Goal: Task Accomplishment & Management: Complete application form

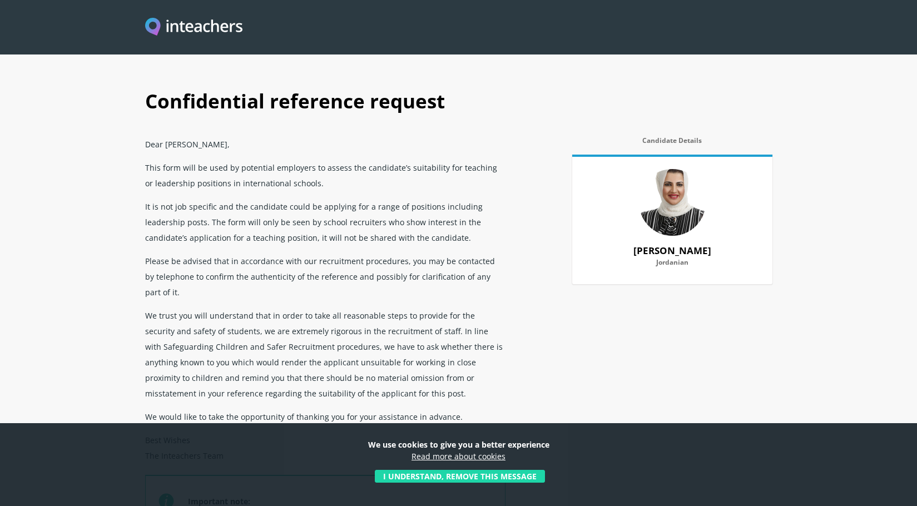
click at [426, 480] on button "I understand, remove this message" at bounding box center [460, 476] width 170 height 13
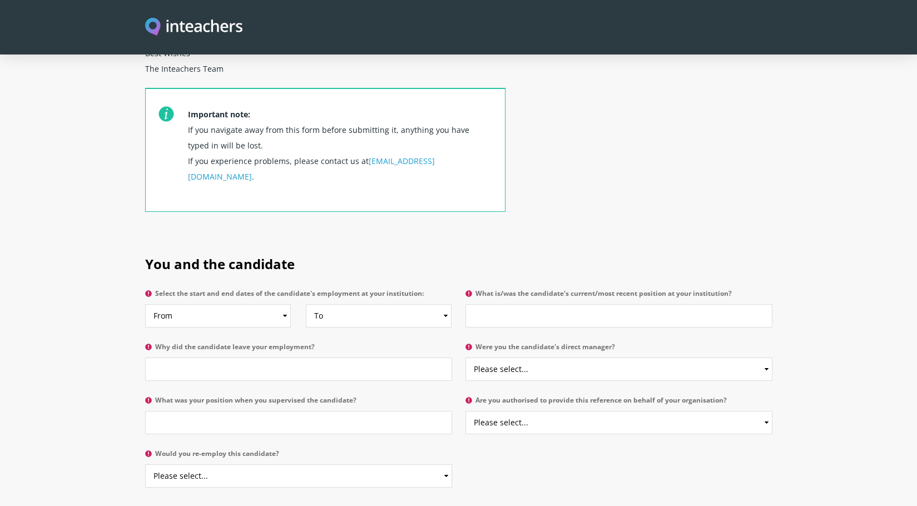
scroll to position [389, 0]
click at [217, 302] on select "From 2025 2024 2023 2022 2021 2020 2019 2018 2017 2016 2015 2014 2013 2012 2011…" at bounding box center [218, 313] width 146 height 23
click at [121, 279] on section "You and the candidate Select the start and end dates of the candidate's employm…" at bounding box center [458, 366] width 917 height 260
click at [223, 302] on select "From 2025 2024 2023 2022 2021 2020 2019 2018 2017 2016 2015 2014 2013 2012 2011…" at bounding box center [218, 313] width 146 height 23
select select "2024"
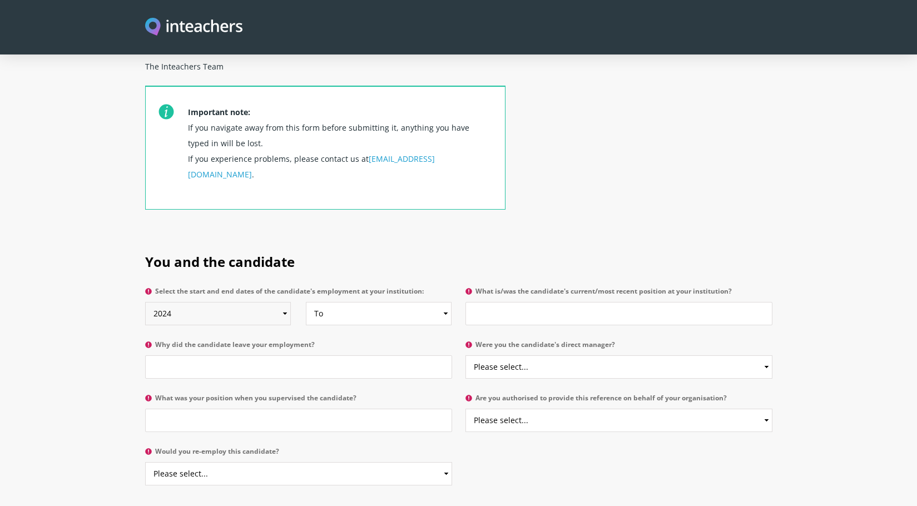
click at [145, 302] on select "From 2025 2024 2023 2022 2021 2020 2019 2018 2017 2016 2015 2014 2013 2012 2011…" at bounding box center [218, 313] width 146 height 23
click at [356, 302] on select "To Currently 2025 2024 2023 2022 2021 2020 2019 2018 2017 2016 2015 2014 2013 2…" at bounding box center [379, 313] width 146 height 23
select select
click at [306, 302] on select "To Currently 2025 2024 2023 2022 2021 2020 2019 2018 2017 2016 2015 2014 2013 2…" at bounding box center [379, 313] width 146 height 23
drag, startPoint x: 517, startPoint y: 261, endPoint x: 748, endPoint y: 260, distance: 230.9
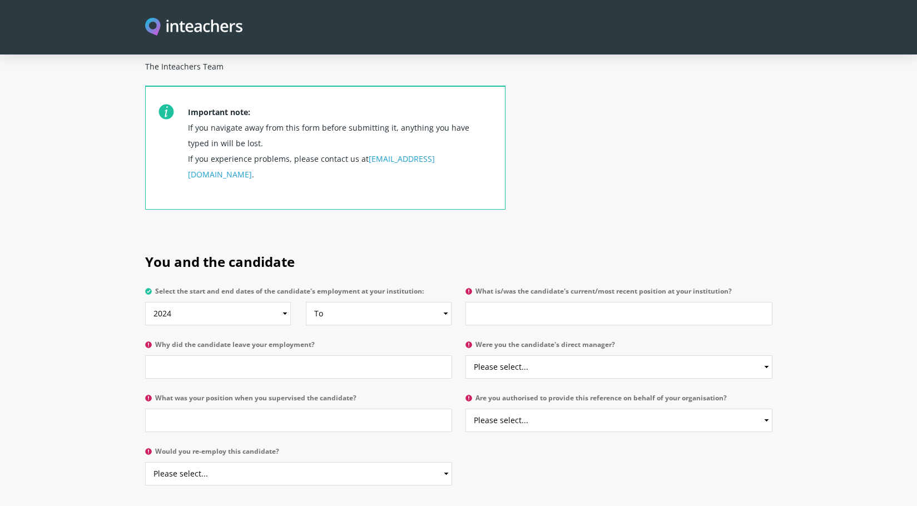
click at [748, 288] on label "What is/was the candidate's current/most recent position at your institution?" at bounding box center [619, 295] width 307 height 14
click at [628, 302] on input "What is/was the candidate's current/most recent position at your institution?" at bounding box center [619, 313] width 307 height 23
drag, startPoint x: 162, startPoint y: 312, endPoint x: 331, endPoint y: 315, distance: 168.6
click at [331, 341] on label "Why did the candidate leave your employment?" at bounding box center [298, 348] width 307 height 14
click at [155, 341] on label "Why did the candidate leave your employment?" at bounding box center [298, 348] width 307 height 14
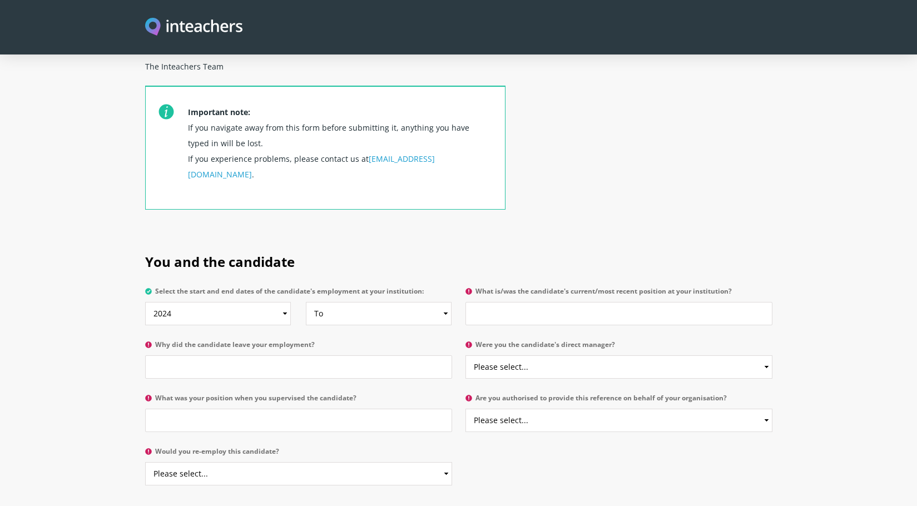
click at [155, 355] on input "Why did the candidate leave your employment?" at bounding box center [298, 366] width 307 height 23
drag, startPoint x: 156, startPoint y: 314, endPoint x: 324, endPoint y: 317, distance: 168.0
click at [324, 341] on label "Why did the candidate leave your employment?" at bounding box center [298, 348] width 307 height 14
click at [324, 355] on input "Why did the candidate leave your employment?" at bounding box center [298, 366] width 307 height 23
copy label "Why did the candidate leave your employment?"
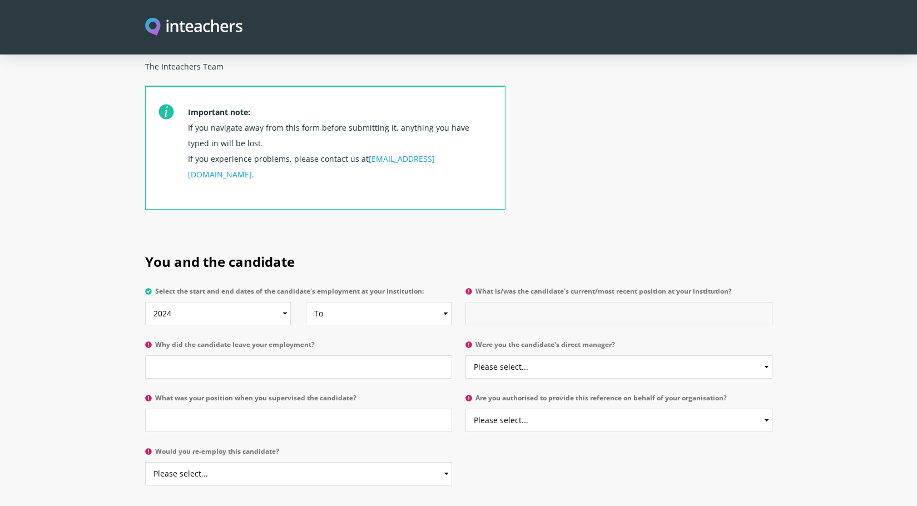
click at [516, 302] on input "What is/was the candidate's current/most recent position at your institution?" at bounding box center [619, 313] width 307 height 23
type input "Director of Media Innovation and Development"
click at [201, 341] on label "Why did the candidate leave your employment?" at bounding box center [298, 348] width 307 height 14
click at [201, 355] on input "Why did the candidate leave your employment?" at bounding box center [298, 366] width 307 height 23
click at [201, 341] on label "Why did the candidate leave your employment?" at bounding box center [298, 348] width 307 height 14
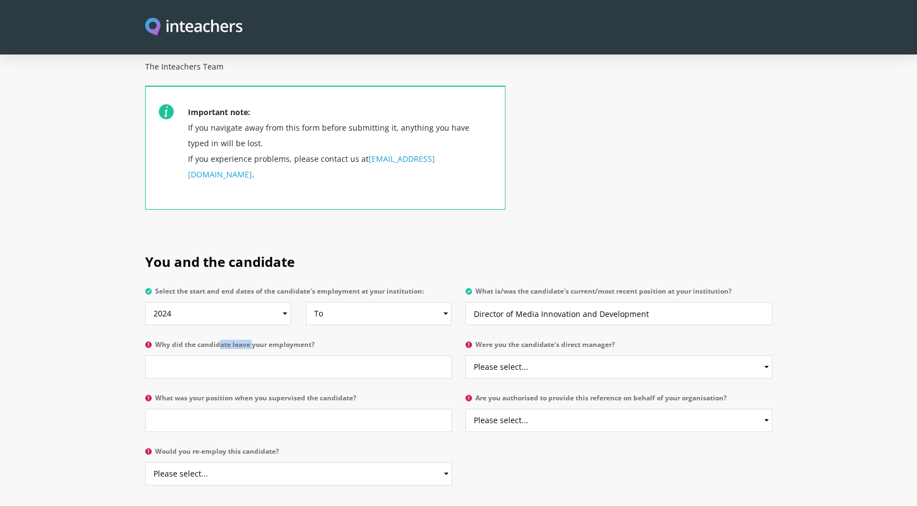
click at [201, 355] on input "Why did the candidate leave your employment?" at bounding box center [298, 366] width 307 height 23
click at [201, 341] on label "Why did the candidate leave your employment?" at bounding box center [298, 348] width 307 height 14
click at [201, 355] on input "Why did the candidate leave your employment?" at bounding box center [298, 366] width 307 height 23
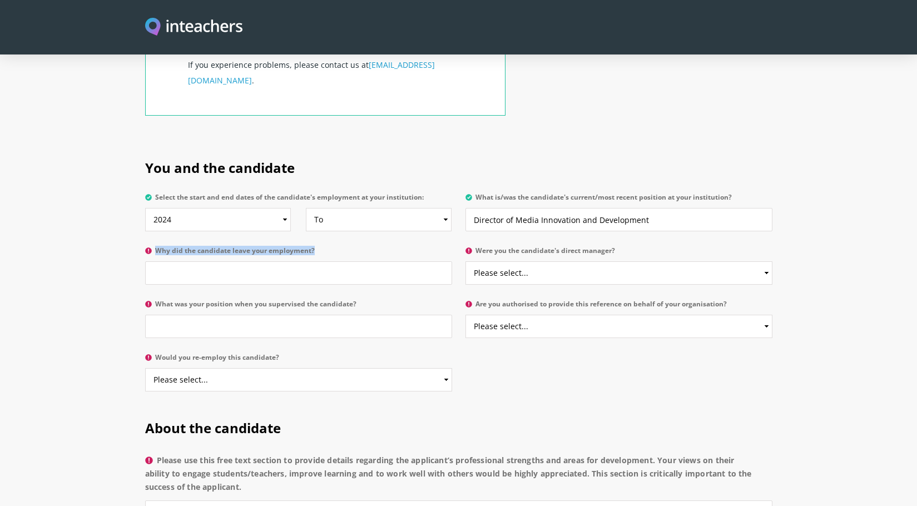
scroll to position [478, 0]
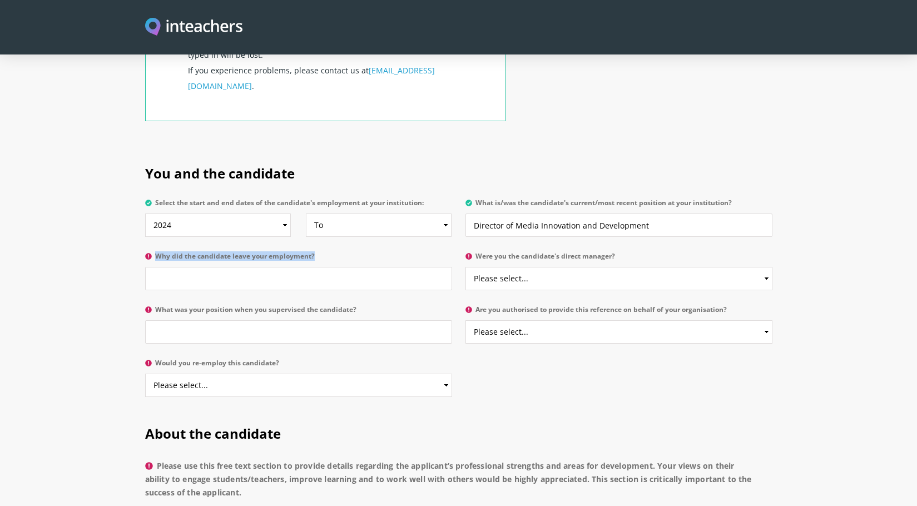
copy label "Why did the candidate leave your employment?"
click at [258, 253] on label "Why did the candidate leave your employment?" at bounding box center [298, 260] width 307 height 14
click at [258, 267] on input "Why did the candidate leave your employment?" at bounding box center [298, 278] width 307 height 23
drag, startPoint x: 486, startPoint y: 224, endPoint x: 625, endPoint y: 227, distance: 138.6
click at [625, 253] on label "Were you the candidate's direct manager?" at bounding box center [619, 260] width 307 height 14
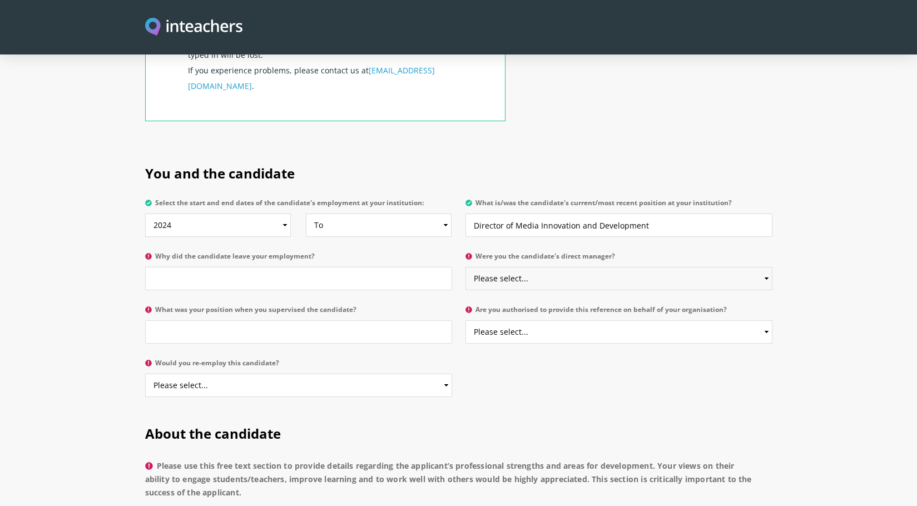
click at [590, 267] on select "Please select... Yes No" at bounding box center [619, 278] width 307 height 23
select select "Yes"
click at [466, 267] on select "Please select... Yes No" at bounding box center [619, 278] width 307 height 23
click at [214, 267] on input "Why did the candidate leave your employment?" at bounding box center [298, 278] width 307 height 23
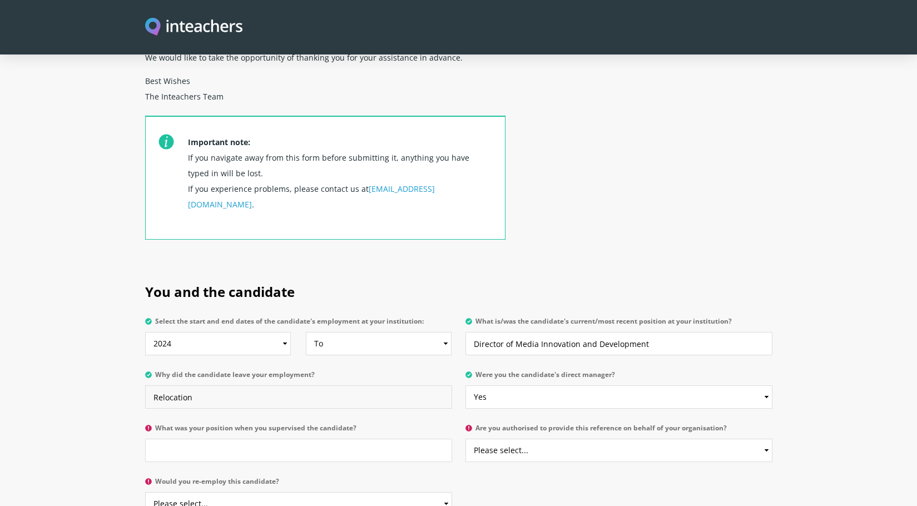
scroll to position [367, 0]
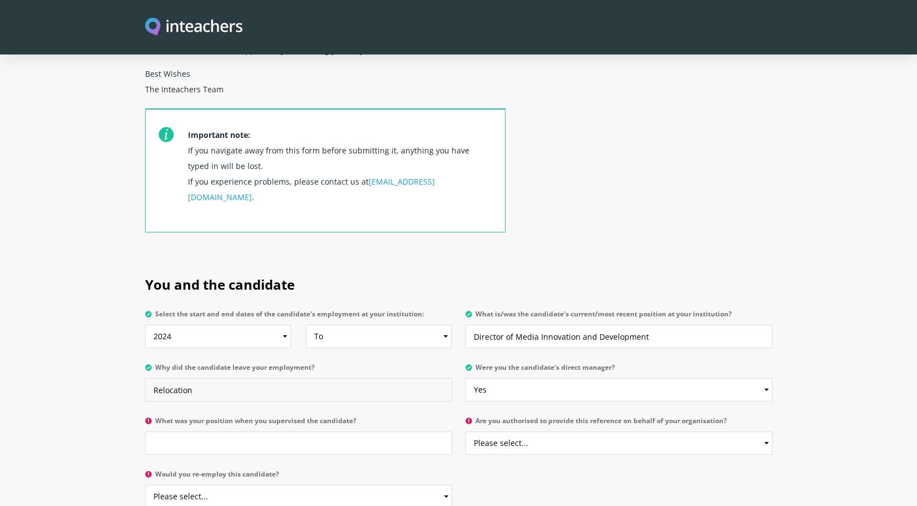
type input "Relocation"
click at [373, 325] on select "To Currently 2025 2024 2023 2022 2021 2020 2019 2018 2017 2016 2015 2014 2013 2…" at bounding box center [379, 336] width 146 height 23
select select "2025"
click at [306, 325] on select "To Currently 2025 2024 2023 2022 2021 2020 2019 2018 2017 2016 2015 2014 2013 2…" at bounding box center [379, 336] width 146 height 23
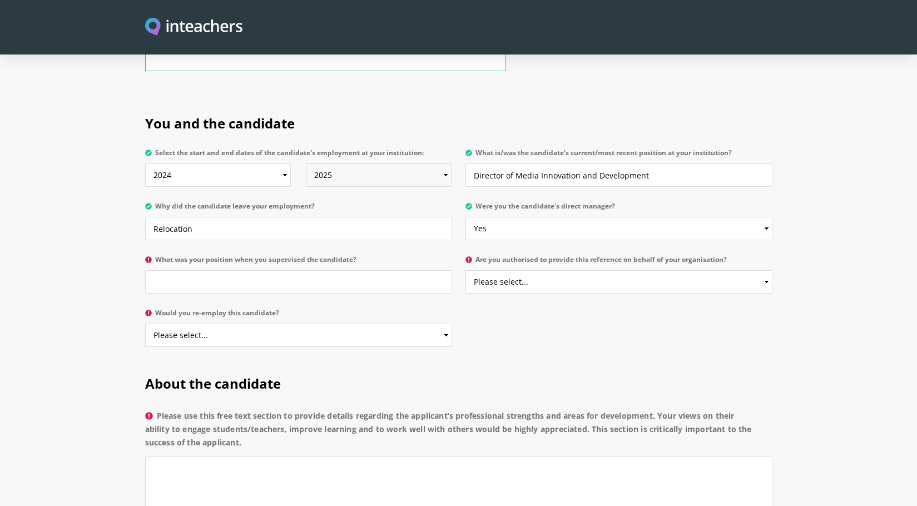
scroll to position [533, 0]
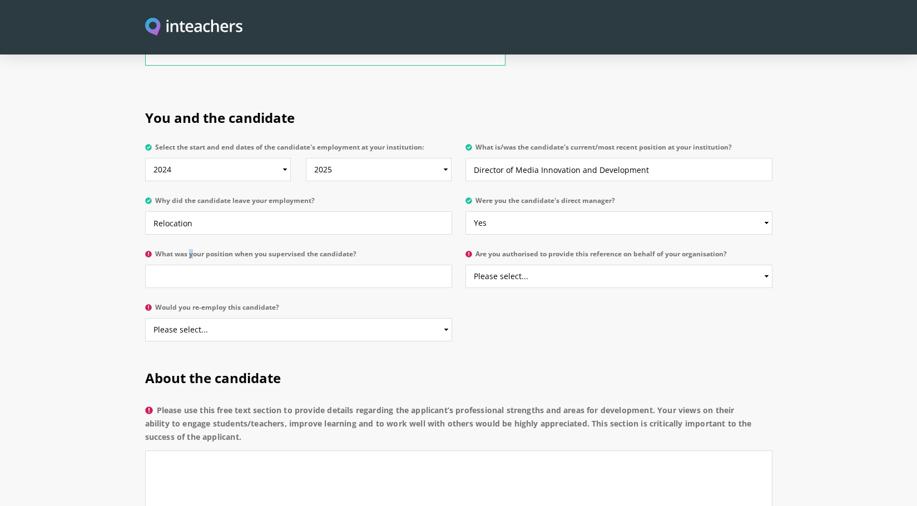
click at [175, 250] on label "What was your position when you supervised the candidate?" at bounding box center [298, 257] width 307 height 14
click at [290, 265] on input "What was your position when you supervised the candidate?" at bounding box center [298, 276] width 307 height 23
type input "CEO"
click at [559, 265] on select "Please select... Yes No" at bounding box center [619, 276] width 307 height 23
select select "Yes"
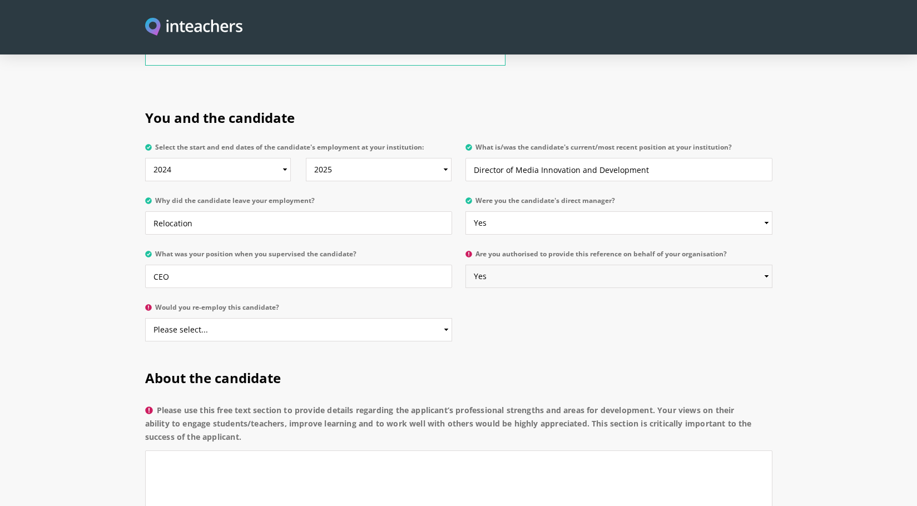
click at [466, 265] on select "Please select... Yes No" at bounding box center [619, 276] width 307 height 23
click at [206, 318] on select "Please select... Yes No" at bounding box center [298, 329] width 307 height 23
click at [154, 304] on label "Would you re-employ this candidate?" at bounding box center [298, 311] width 307 height 14
click at [154, 318] on select "Please select... Yes No" at bounding box center [298, 329] width 307 height 23
drag, startPoint x: 155, startPoint y: 275, endPoint x: 281, endPoint y: 271, distance: 125.8
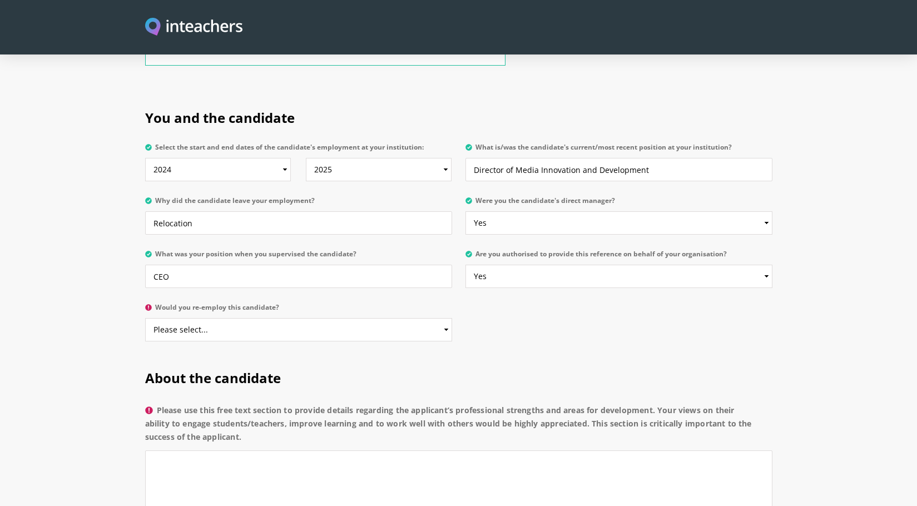
click at [281, 299] on p "Would you re-employ this candidate? Please select... Yes No" at bounding box center [302, 325] width 314 height 53
copy label "Would you re-employ this candidate?"
drag, startPoint x: 181, startPoint y: 301, endPoint x: 186, endPoint y: 308, distance: 8.5
click at [181, 318] on select "Please select... Yes No" at bounding box center [298, 329] width 307 height 23
select select "Yes"
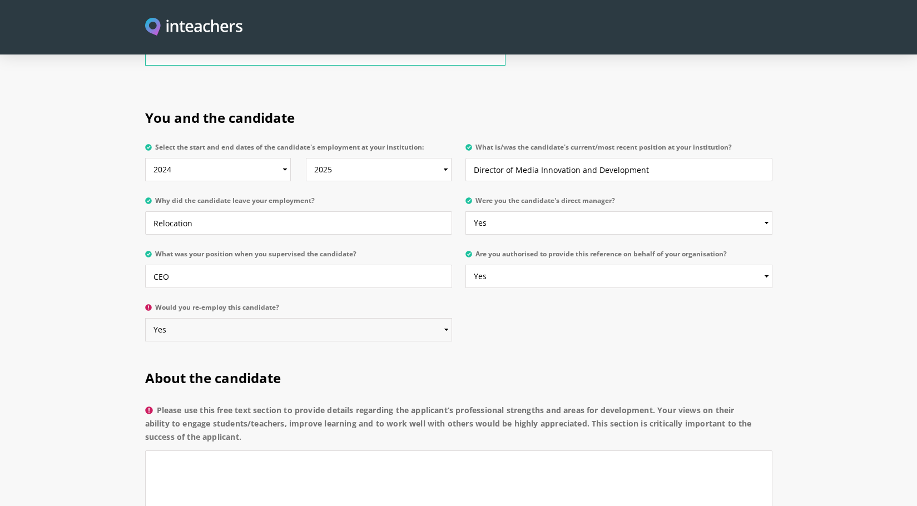
click at [145, 318] on select "Please select... Yes No" at bounding box center [298, 329] width 307 height 23
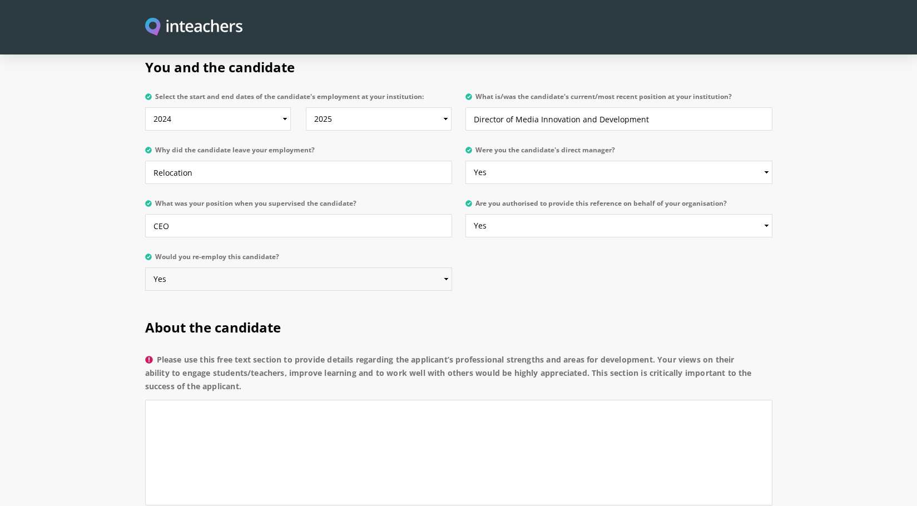
scroll to position [589, 0]
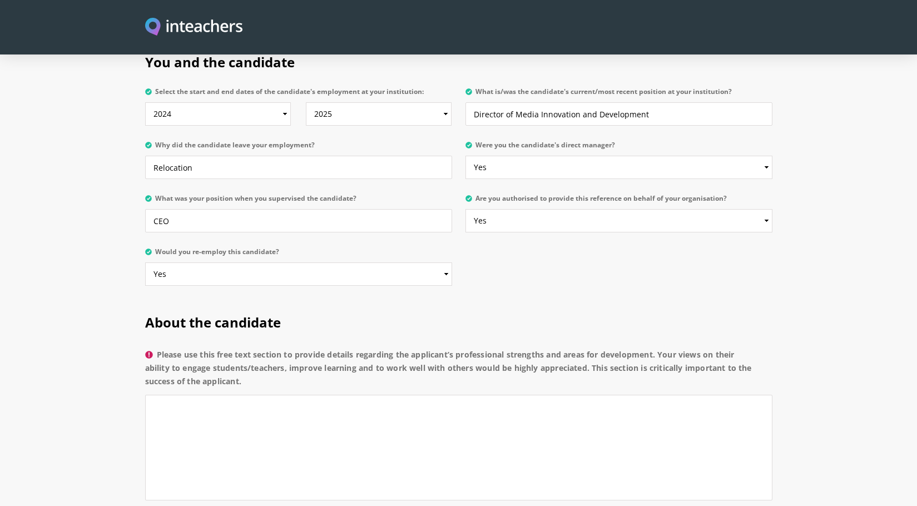
click at [224, 313] on span "About the candidate" at bounding box center [213, 322] width 136 height 18
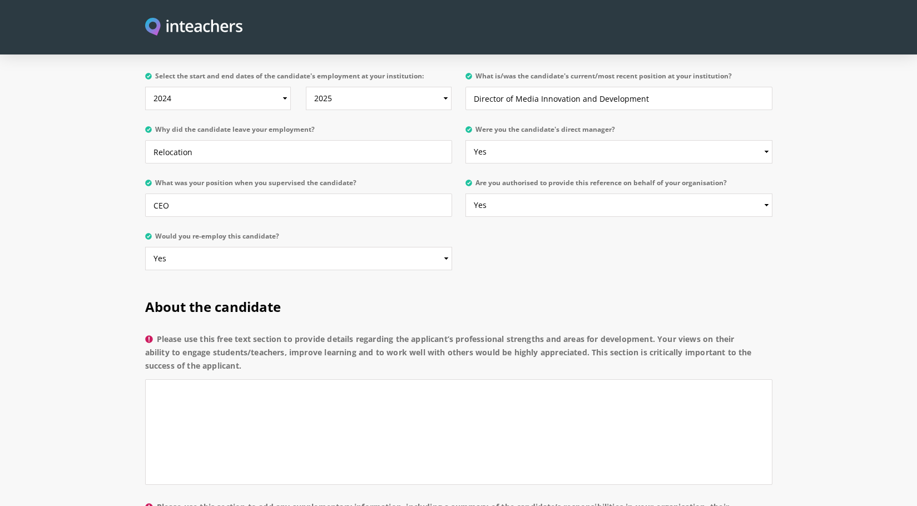
scroll to position [645, 0]
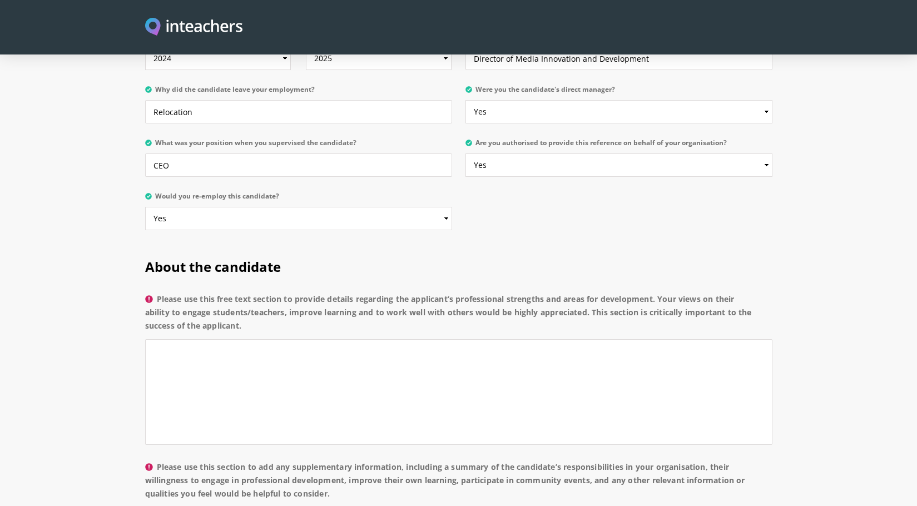
drag, startPoint x: 157, startPoint y: 261, endPoint x: 671, endPoint y: 293, distance: 514.9
click at [671, 293] on label "Please use this free text section to provide details regarding the applicant’s …" at bounding box center [458, 316] width 627 height 47
copy label "Please use this free text section to provide details regarding the applicant’s …"
click at [260, 352] on textarea "Please use this free text section to provide details regarding the applicant’s …" at bounding box center [458, 392] width 627 height 106
click at [241, 467] on label "Please use this section to add any supplementary information, including a summa…" at bounding box center [458, 484] width 627 height 47
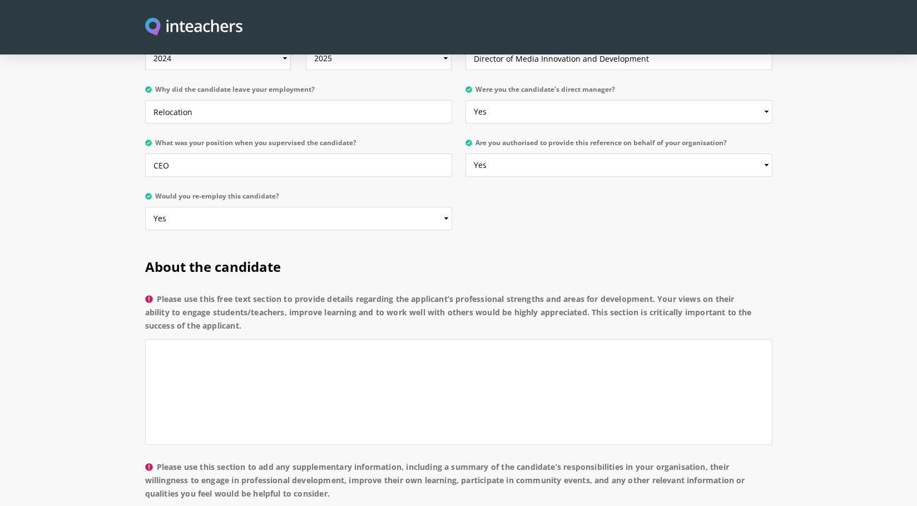
drag, startPoint x: 160, startPoint y: 263, endPoint x: 263, endPoint y: 297, distance: 108.5
click at [263, 297] on label "Please use this free text section to provide details regarding the applicant’s …" at bounding box center [458, 316] width 627 height 47
copy label "Please use this free text section to provide details regarding the applicant’s …"
click at [211, 339] on textarea "Please use this free text section to provide details regarding the applicant’s …" at bounding box center [458, 392] width 627 height 106
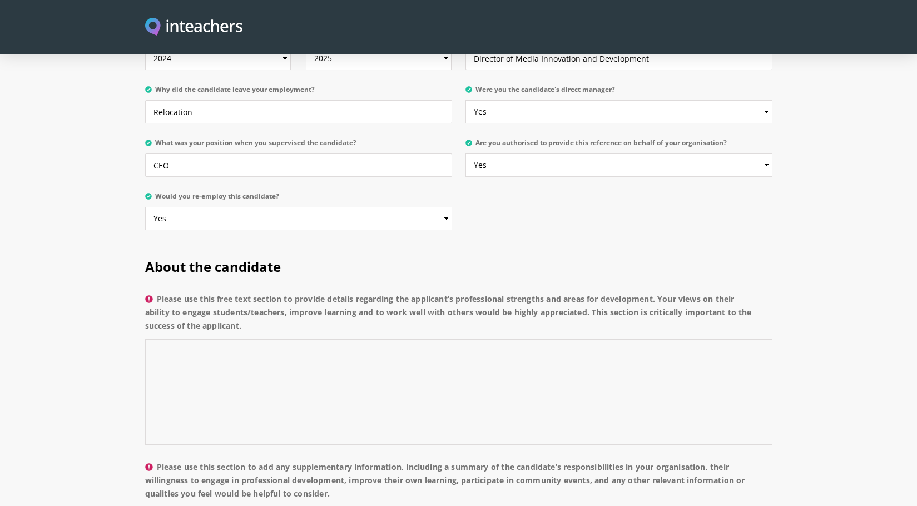
paste textarea "It is my pleasure to recommend Maha Saleh, currently serving as Director of Med…"
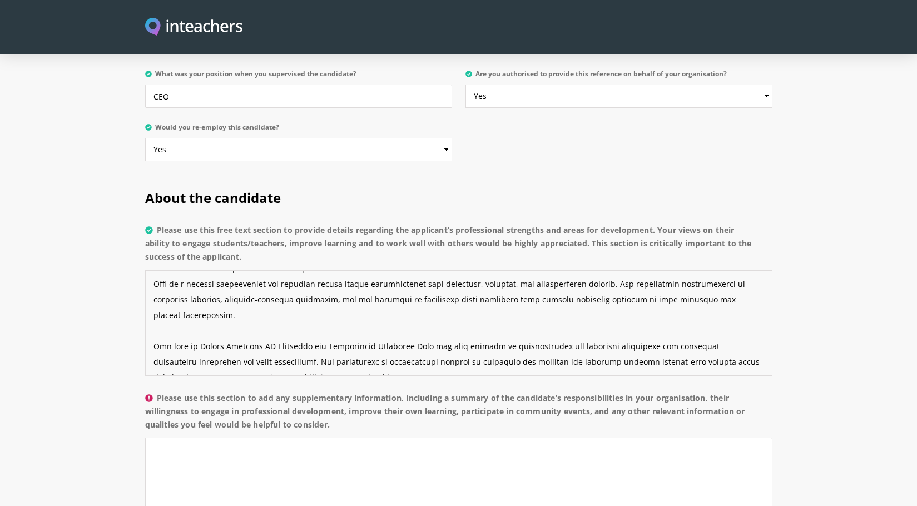
scroll to position [756, 0]
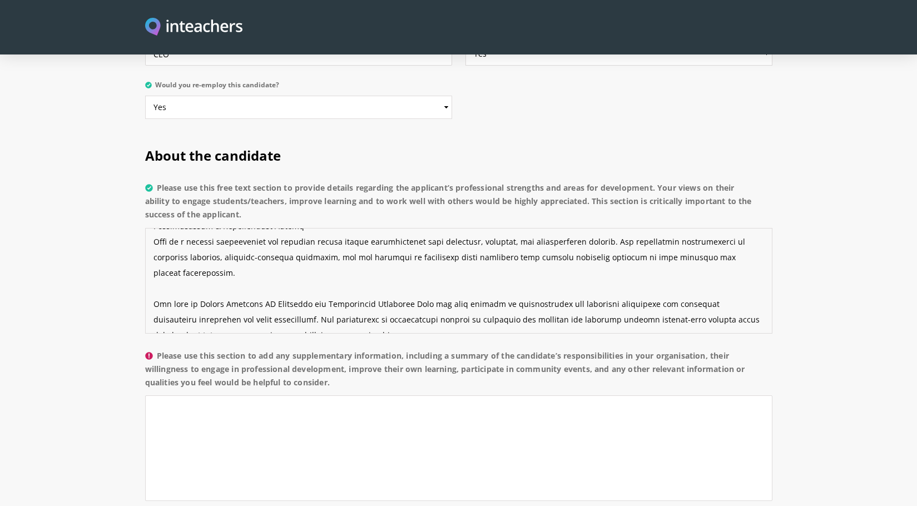
type textarea "It is my pleasure to recommend Maha Saleh, currently serving as Director of Med…"
drag, startPoint x: 160, startPoint y: 326, endPoint x: 373, endPoint y: 348, distance: 213.7
click at [373, 349] on label "Please use this section to add any supplementary information, including a summa…" at bounding box center [458, 372] width 627 height 47
copy label "Please use this section to add any supplementary information, including a summa…"
click at [425, 467] on textarea "Please use this section to add any supplementary information, including a summa…" at bounding box center [458, 449] width 627 height 106
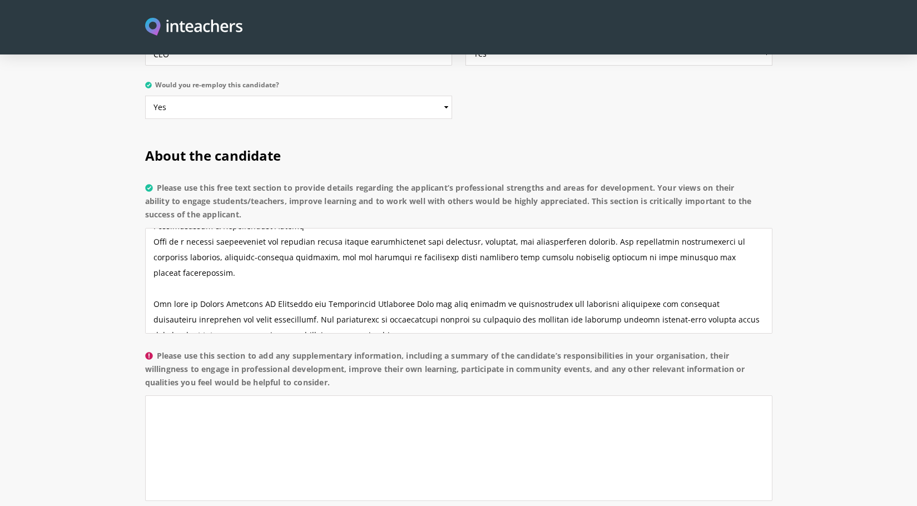
drag, startPoint x: 156, startPoint y: 320, endPoint x: 397, endPoint y: 360, distance: 244.2
click at [397, 360] on label "Please use this section to add any supplementary information, including a summa…" at bounding box center [458, 372] width 627 height 47
copy label "Please use this section to add any supplementary information, including a summa…"
click at [830, 343] on section "About the candidate Please use this free text section to provide details regard…" at bounding box center [458, 386] width 917 height 513
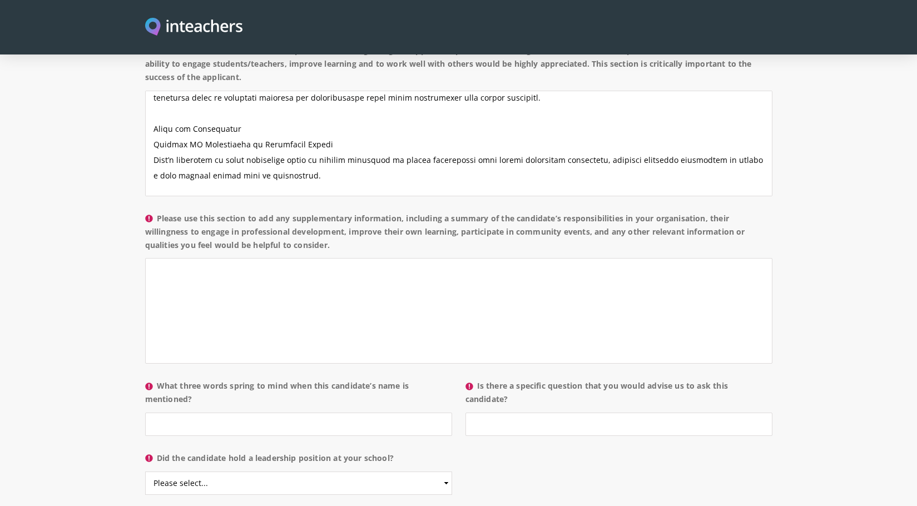
scroll to position [867, 0]
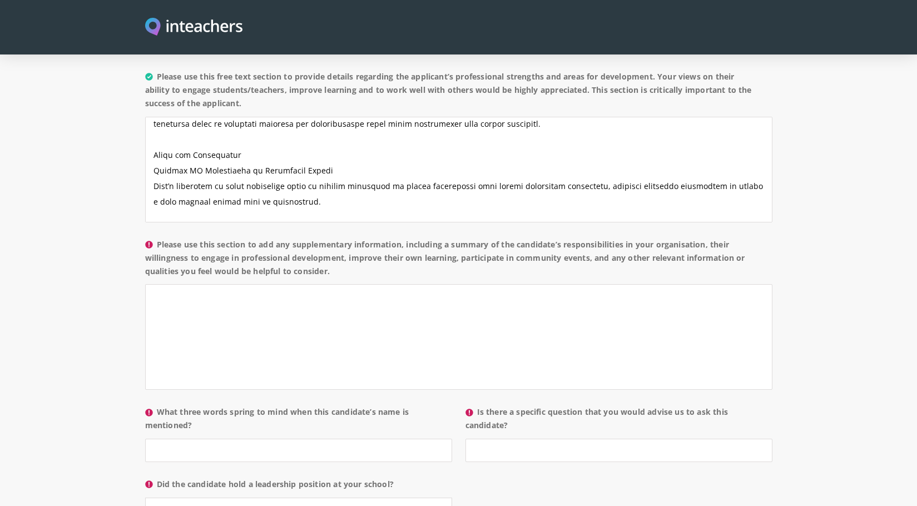
click at [823, 197] on section "About the candidate Please use this free text section to provide details regard…" at bounding box center [458, 275] width 917 height 513
click at [357, 498] on select "Please select... Yes No" at bounding box center [298, 509] width 307 height 23
click at [275, 284] on textarea "Please use this section to add any supplementary information, including a summa…" at bounding box center [458, 337] width 627 height 106
paste textarea "In her role as Director of Media Innovation and Development at Beyond Universe …"
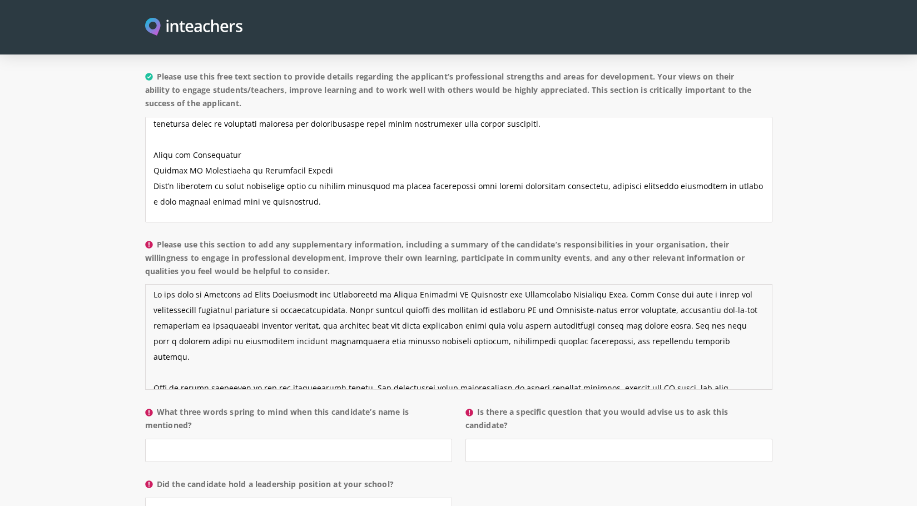
scroll to position [0, 0]
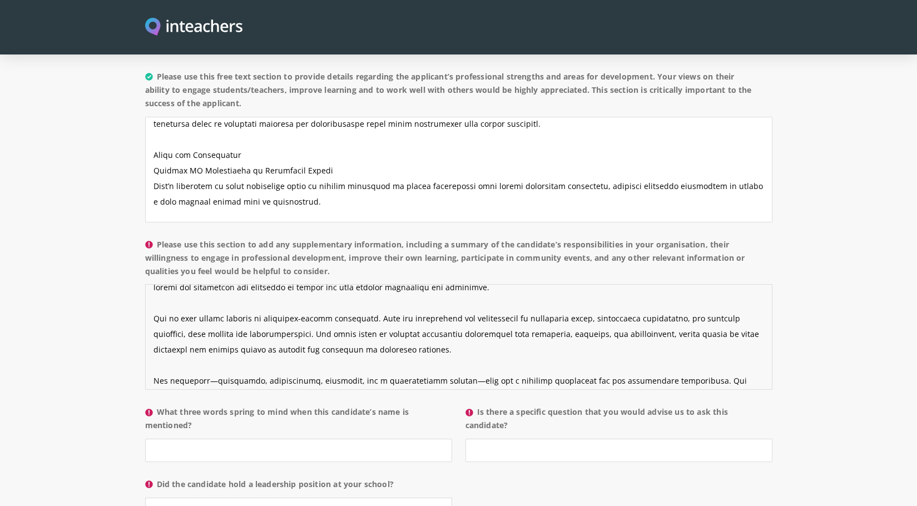
drag, startPoint x: 656, startPoint y: 345, endPoint x: 654, endPoint y: 289, distance: 56.8
click at [654, 289] on textarea "Please use this section to add any supplementary information, including a summa…" at bounding box center [458, 337] width 627 height 106
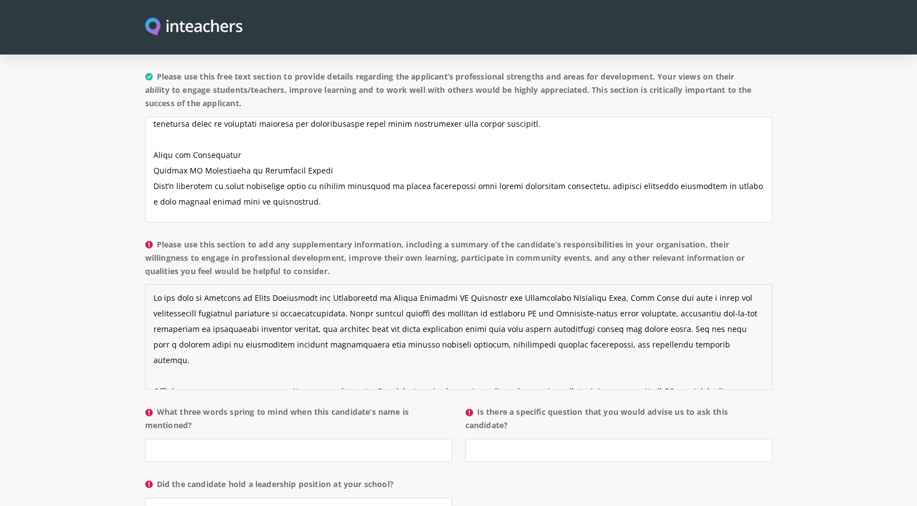
click at [649, 340] on textarea "Please use this section to add any supplementary information, including a summa…" at bounding box center [458, 337] width 627 height 106
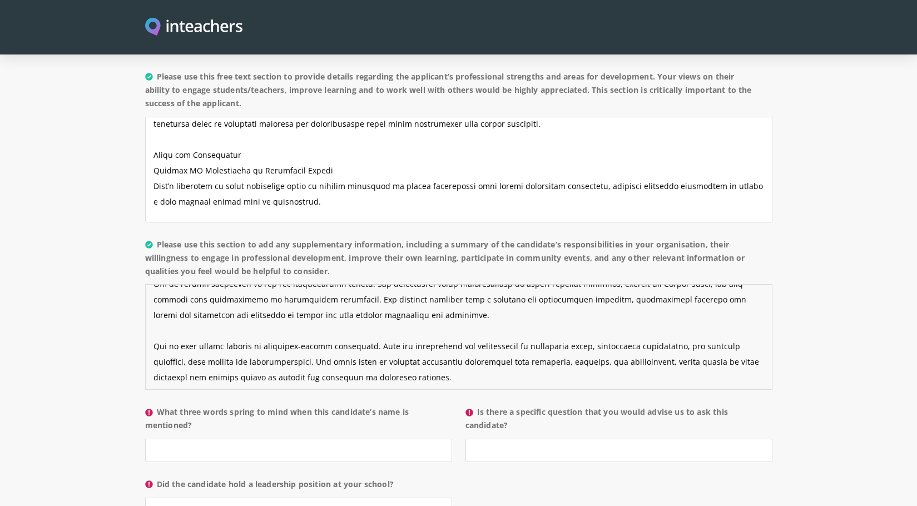
scroll to position [111, 0]
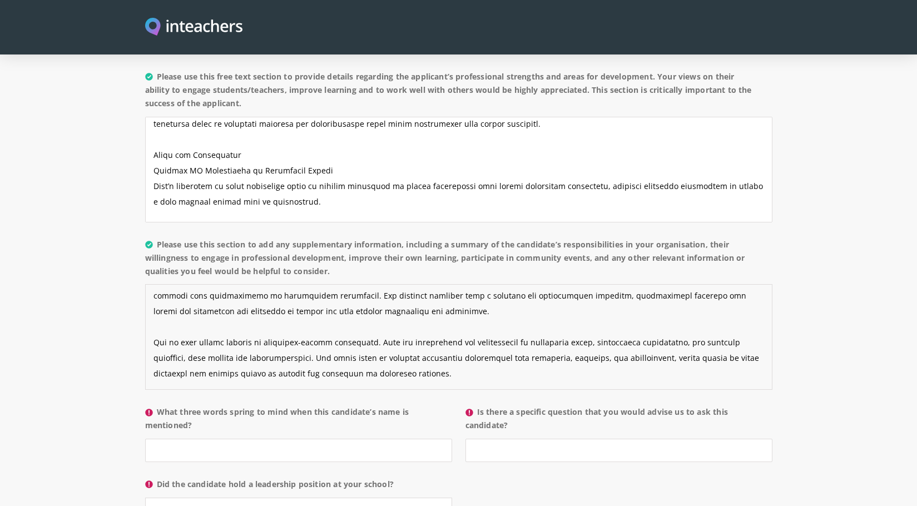
click at [570, 295] on textarea "Please use this section to add any supplementary information, including a summa…" at bounding box center [458, 337] width 627 height 106
click at [728, 295] on textarea "Please use this section to add any supplementary information, including a summa…" at bounding box center [458, 337] width 627 height 106
click at [682, 298] on textarea "Please use this section to add any supplementary information, including a summa…" at bounding box center [458, 337] width 627 height 106
drag, startPoint x: 209, startPoint y: 312, endPoint x: 567, endPoint y: 323, distance: 359.0
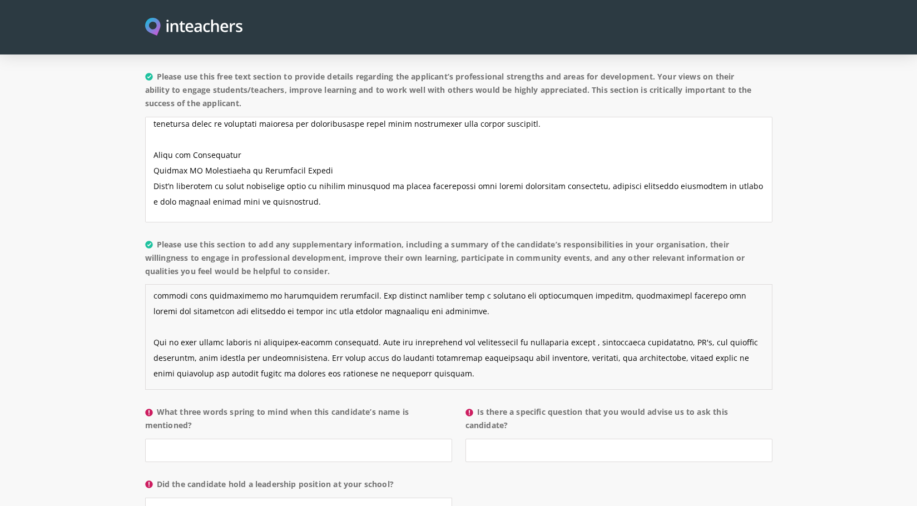
click at [567, 323] on textarea "Please use this section to add any supplementary information, including a summa…" at bounding box center [458, 337] width 627 height 106
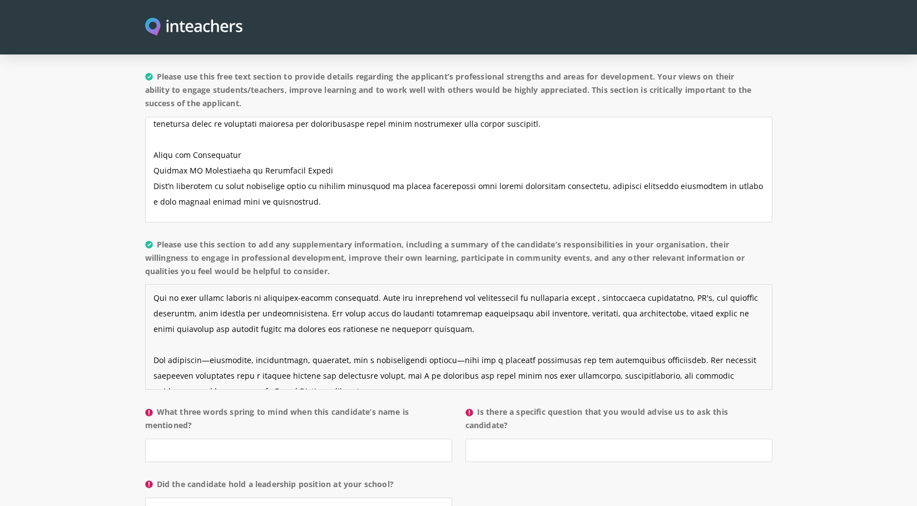
scroll to position [0, 0]
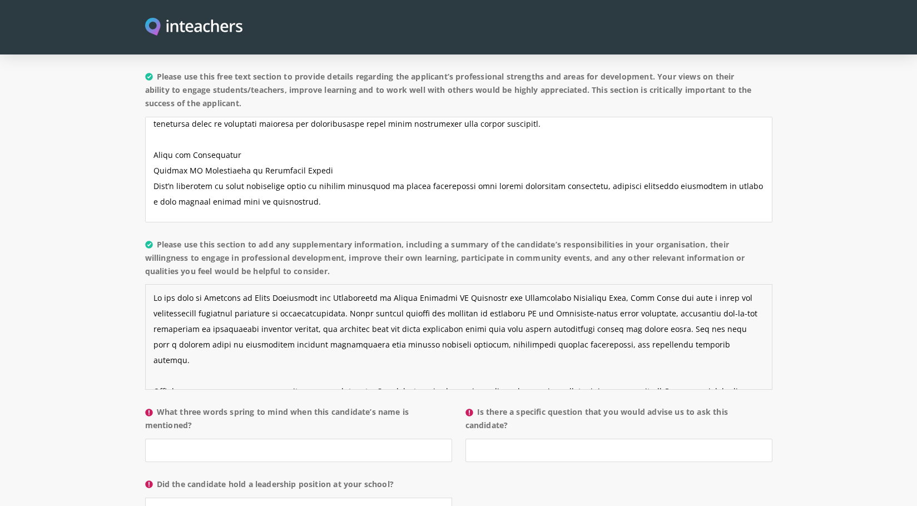
drag, startPoint x: 322, startPoint y: 349, endPoint x: 153, endPoint y: 249, distance: 195.8
click at [153, 249] on p "Please use this section to add any supplementary information, including a summa…" at bounding box center [458, 318] width 627 height 168
type textarea "In her role as Director of Media Innovation and Development at Beyond Universe …"
click at [96, 235] on section "About the candidate Please use this free text section to provide details regard…" at bounding box center [458, 275] width 917 height 513
click at [194, 284] on textarea "Please use this section to add any supplementary information, including a summa…" at bounding box center [458, 337] width 627 height 106
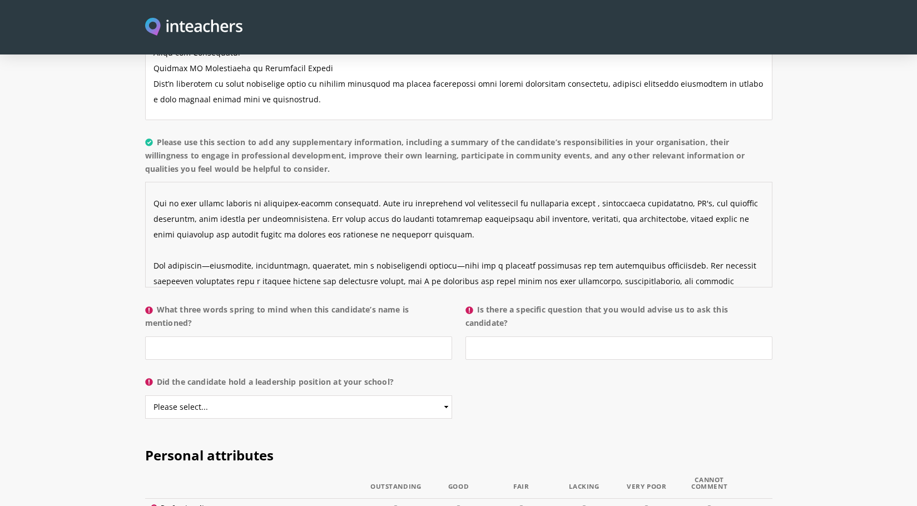
scroll to position [979, 0]
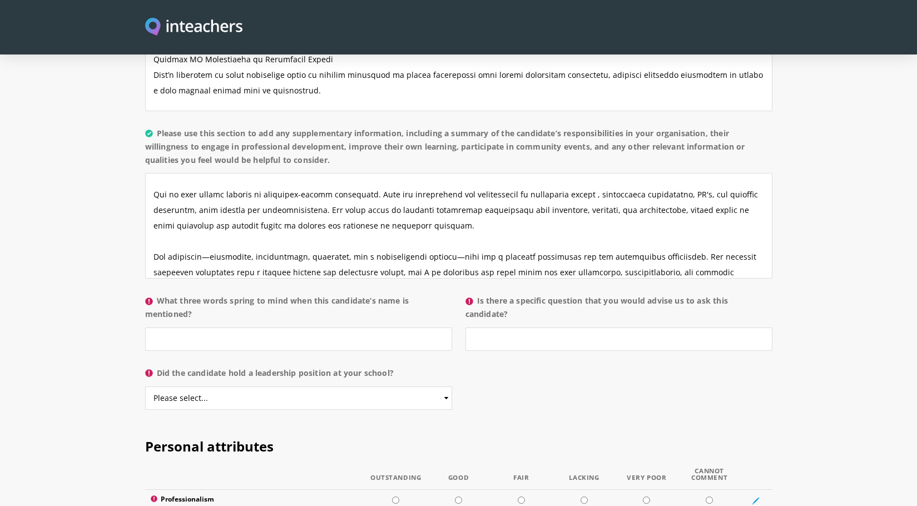
drag, startPoint x: 160, startPoint y: 270, endPoint x: 192, endPoint y: 284, distance: 34.9
click at [192, 294] on label "What three words spring to mind when this candidate’s name is mentioned?" at bounding box center [298, 310] width 307 height 33
copy label "What three words spring to mind when this candidate’s name is mentioned?"
click at [866, 208] on section "About the candidate Please use this free text section to provide details regard…" at bounding box center [458, 164] width 917 height 513
click at [228, 328] on input "What three words spring to mind when this candidate’s name is mentioned?" at bounding box center [298, 339] width 307 height 23
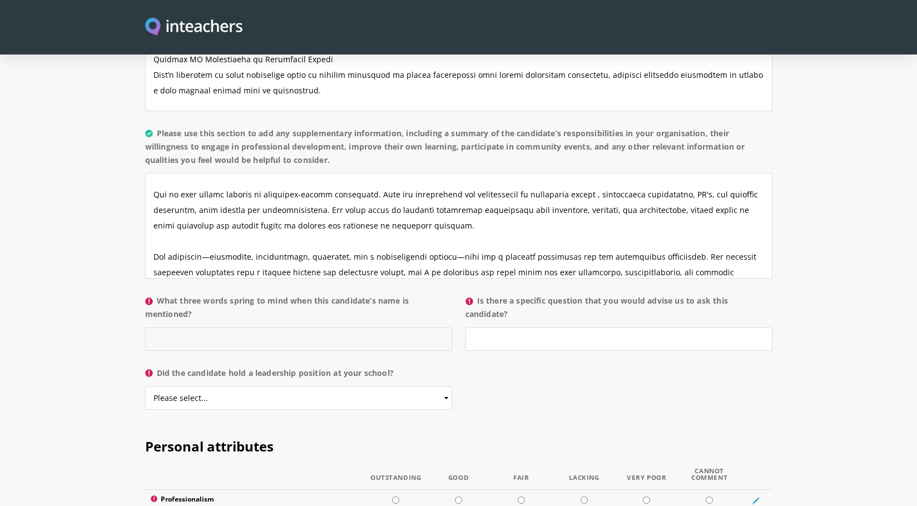
paste input "Innovative – Collaborative – Inspiring Ask ChatGPT"
type input "Innovative – Collaborative – Inspiring Ask ChatGPT"
drag, startPoint x: 478, startPoint y: 269, endPoint x: 527, endPoint y: 284, distance: 51.4
click at [527, 294] on label "Is there a specific question that you would advise us to ask this candidate?" at bounding box center [619, 310] width 307 height 33
copy label "Is there a specific question that you would advise us to ask this candidate?"
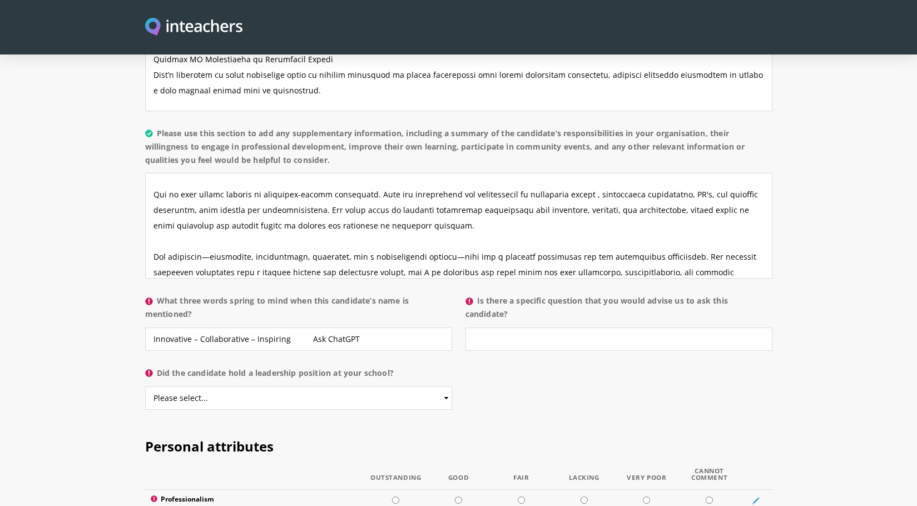
click at [872, 262] on section "About the candidate Please use this free text section to provide details regard…" at bounding box center [458, 164] width 917 height 513
click at [496, 328] on input "Is there a specific question that you would advise us to ask this candidate?" at bounding box center [619, 339] width 307 height 23
paste input "Can you share a specific example of how you have used XR or immersive media to …"
type input "Can you share a specific example of how you have used XR or immersive media to …"
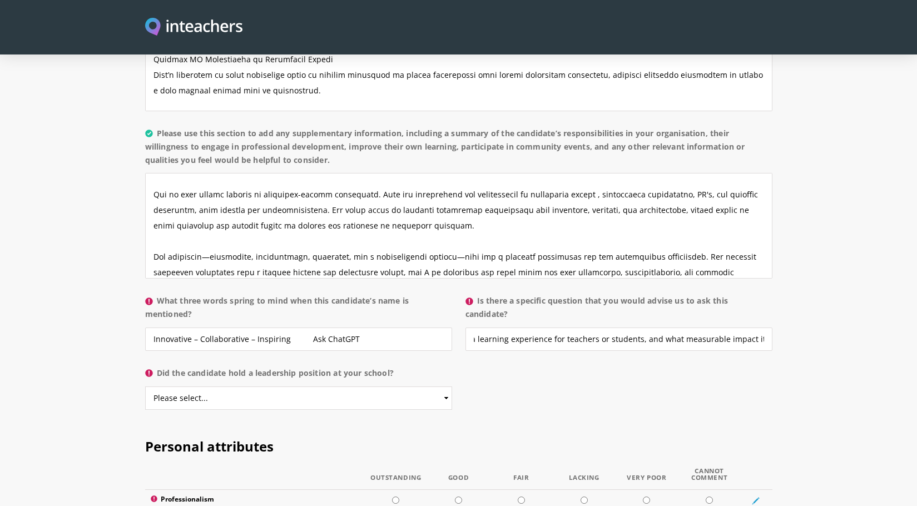
scroll to position [0, 0]
click at [879, 341] on section "About the candidate Please use this free text section to provide details regard…" at bounding box center [458, 164] width 917 height 513
click at [314, 387] on select "Please select... Yes No" at bounding box center [298, 398] width 307 height 23
select select "Yes"
click at [145, 387] on select "Please select... Yes No" at bounding box center [298, 398] width 307 height 23
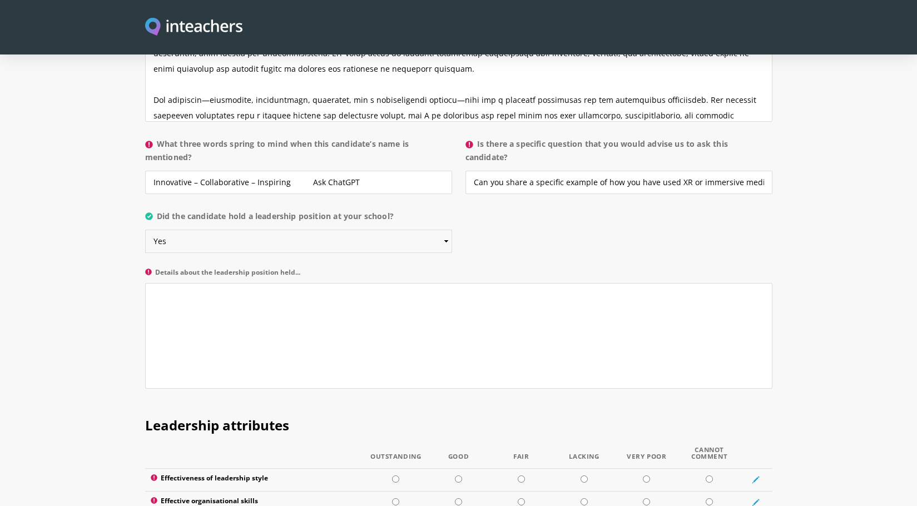
scroll to position [1145, 0]
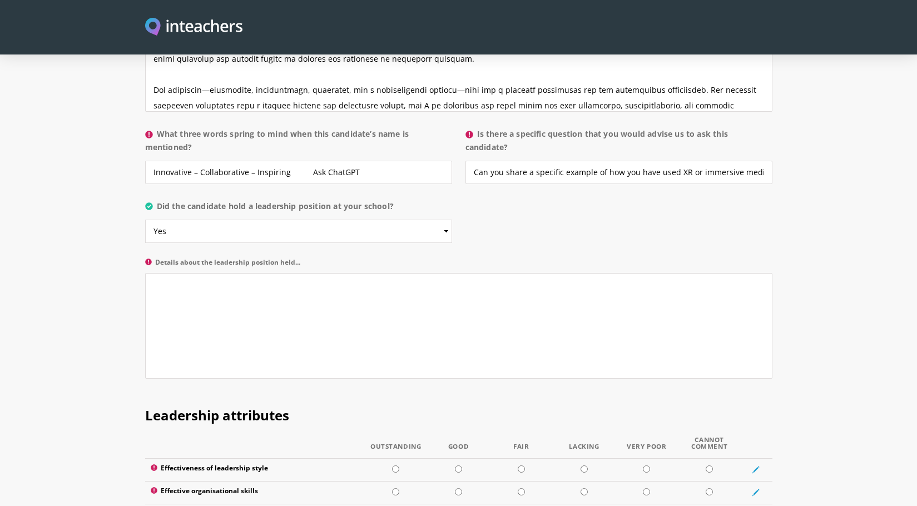
drag, startPoint x: 155, startPoint y: 230, endPoint x: 303, endPoint y: 230, distance: 148.0
click at [303, 259] on label "Details about the leadership position held..." at bounding box center [458, 266] width 627 height 14
copy label "Details about the leadership position held..."
drag, startPoint x: 871, startPoint y: 307, endPoint x: 861, endPoint y: 315, distance: 13.0
click at [871, 307] on section "About the candidate Please use this free text section to provide details regard…" at bounding box center [458, 65] width 917 height 649
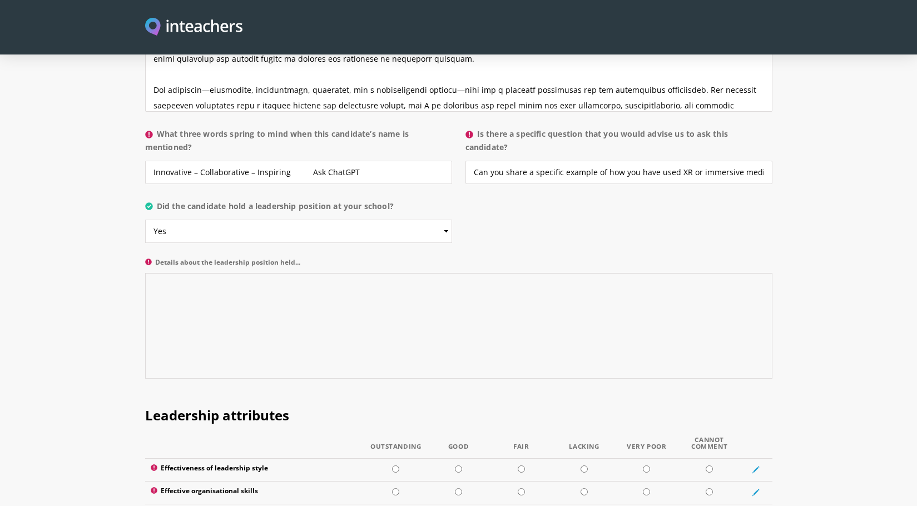
click at [267, 291] on textarea "Details about the leadership position held..." at bounding box center [458, 326] width 627 height 106
paste textarea "Maha Saleh serves as Director of Media Innovation and Development at Beyond Uni…"
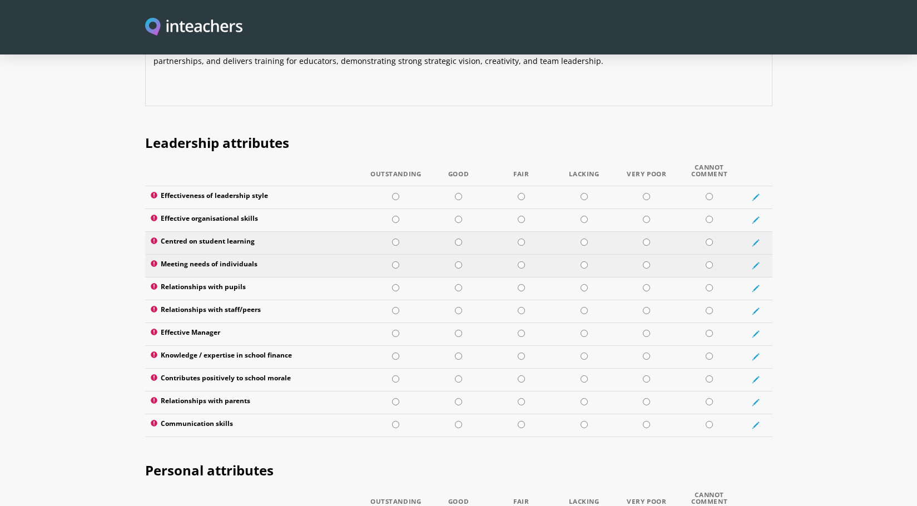
scroll to position [1424, 0]
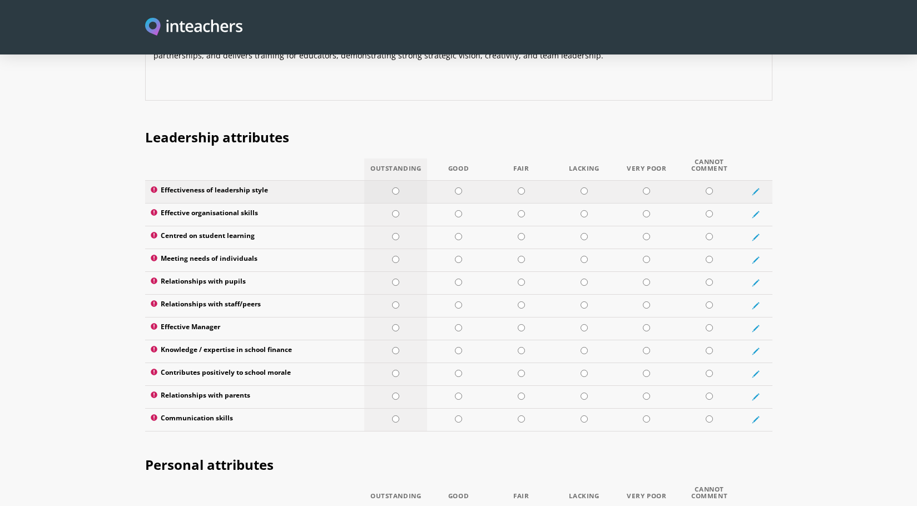
type textarea "Maha Saleh serves as Director of Media Innovation and Development at Beyond Uni…"
click at [396, 187] on input "radio" at bounding box center [395, 190] width 7 height 7
radio input "true"
click at [459, 210] on input "radio" at bounding box center [458, 213] width 7 height 7
radio input "true"
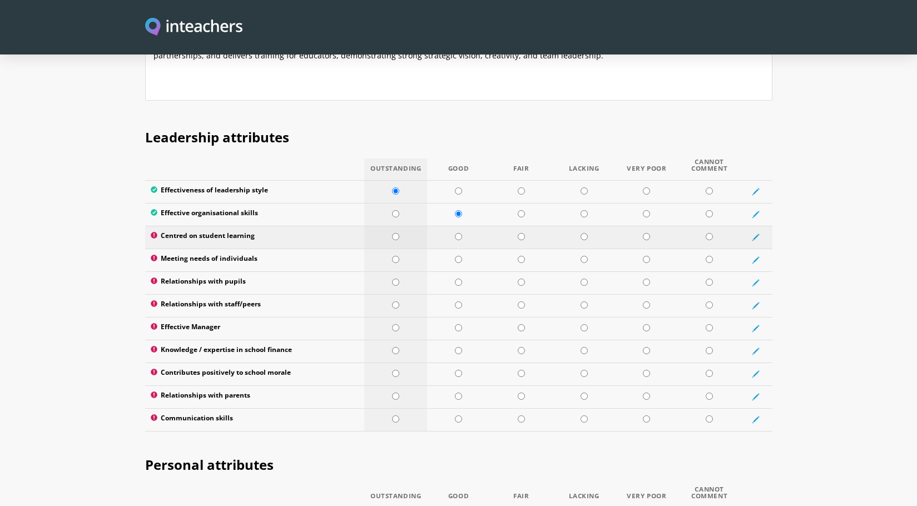
click at [400, 226] on td at bounding box center [395, 237] width 63 height 23
radio input "true"
click at [456, 233] on input "radio" at bounding box center [458, 236] width 7 height 7
radio input "true"
click at [394, 256] on input "radio" at bounding box center [395, 259] width 7 height 7
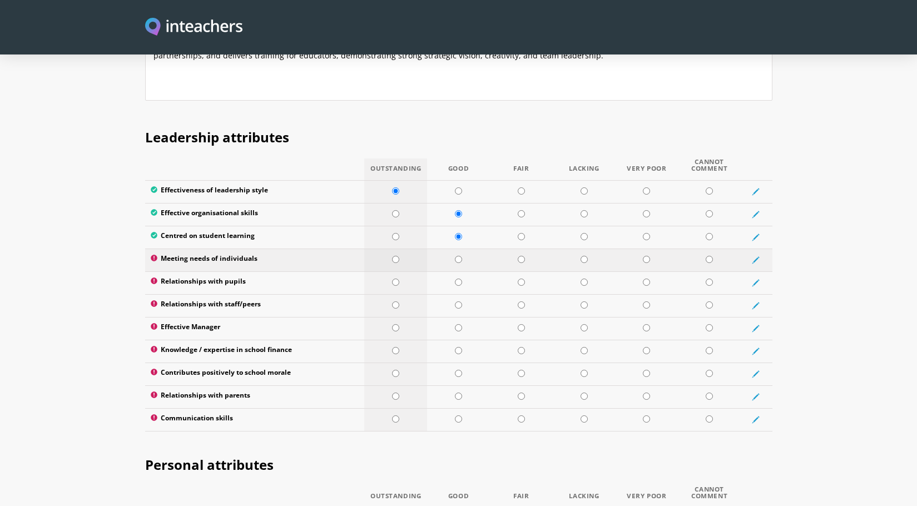
radio input "true"
drag, startPoint x: 248, startPoint y: 250, endPoint x: 151, endPoint y: 250, distance: 96.2
click at [151, 278] on label "Relationships with pupils" at bounding box center [255, 283] width 209 height 11
click at [394, 279] on input "radio" at bounding box center [395, 282] width 7 height 7
radio input "true"
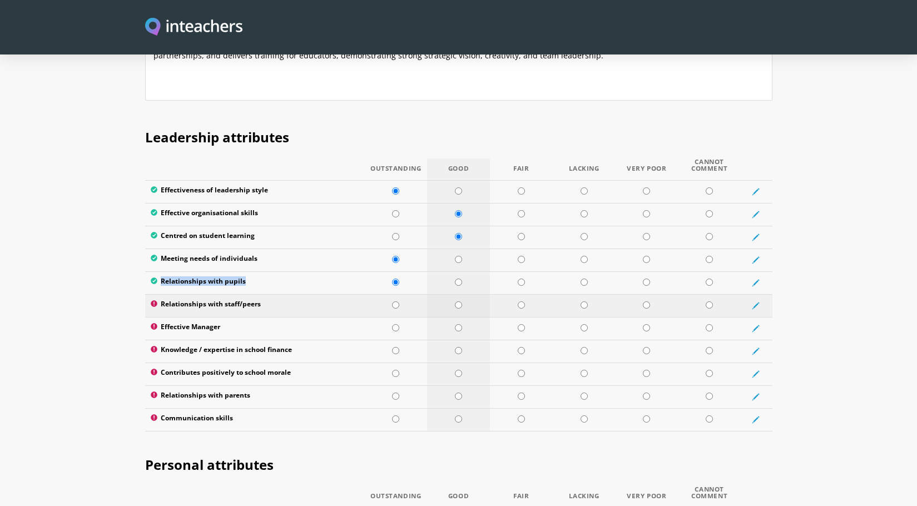
click at [457, 302] on input "radio" at bounding box center [458, 305] width 7 height 7
radio input "true"
click at [452, 317] on td at bounding box center [458, 328] width 63 height 23
radio input "true"
click at [401, 317] on td at bounding box center [395, 328] width 63 height 23
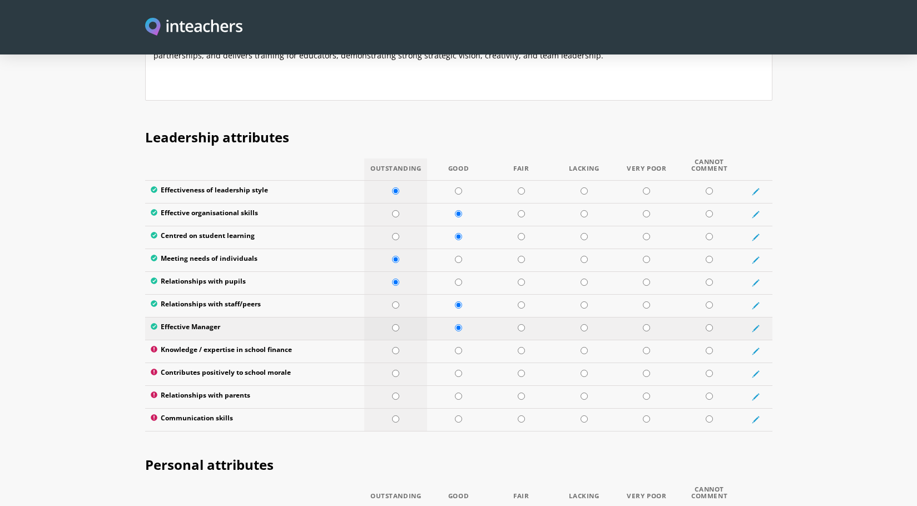
radio input "true"
click at [583, 340] on td at bounding box center [584, 351] width 63 height 23
radio input "true"
click at [453, 363] on td at bounding box center [458, 374] width 63 height 23
radio input "true"
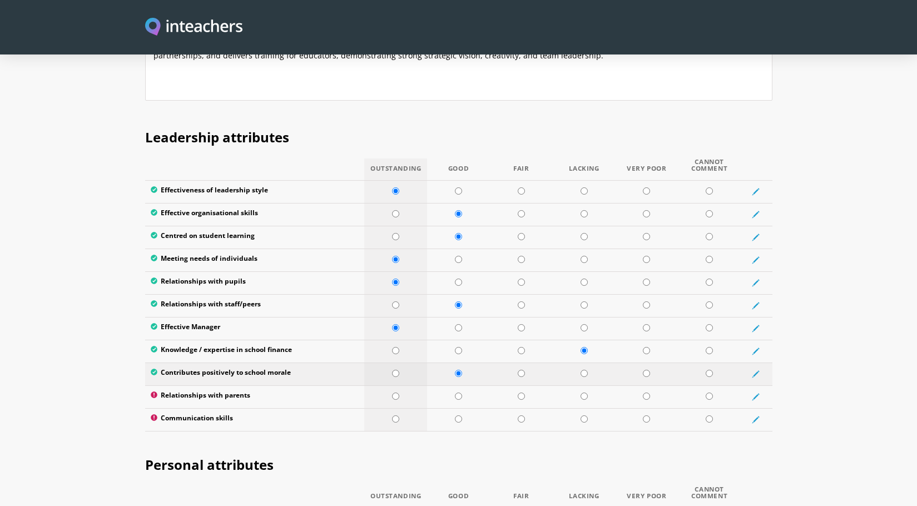
click at [396, 370] on input "radio" at bounding box center [395, 373] width 7 height 7
radio input "true"
click at [459, 393] on input "radio" at bounding box center [458, 396] width 7 height 7
radio input "true"
click at [394, 416] on input "radio" at bounding box center [395, 419] width 7 height 7
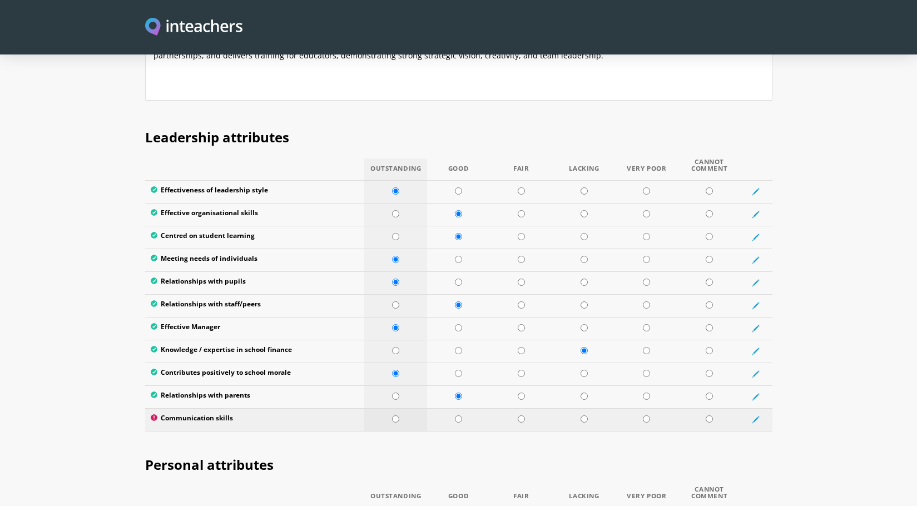
radio input "true"
click at [518, 233] on input "radio" at bounding box center [521, 236] width 7 height 7
radio input "true"
click at [456, 233] on input "radio" at bounding box center [458, 236] width 7 height 7
radio input "true"
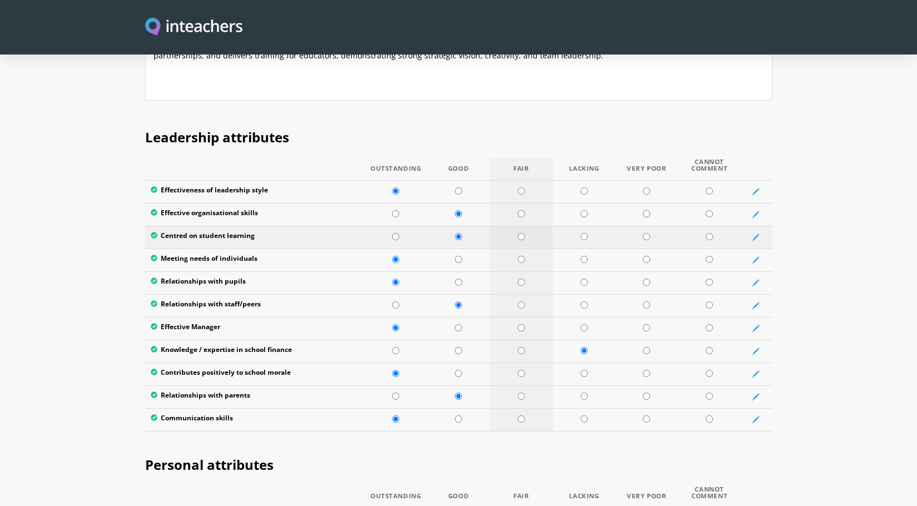
click at [521, 233] on input "radio" at bounding box center [521, 236] width 7 height 7
radio input "true"
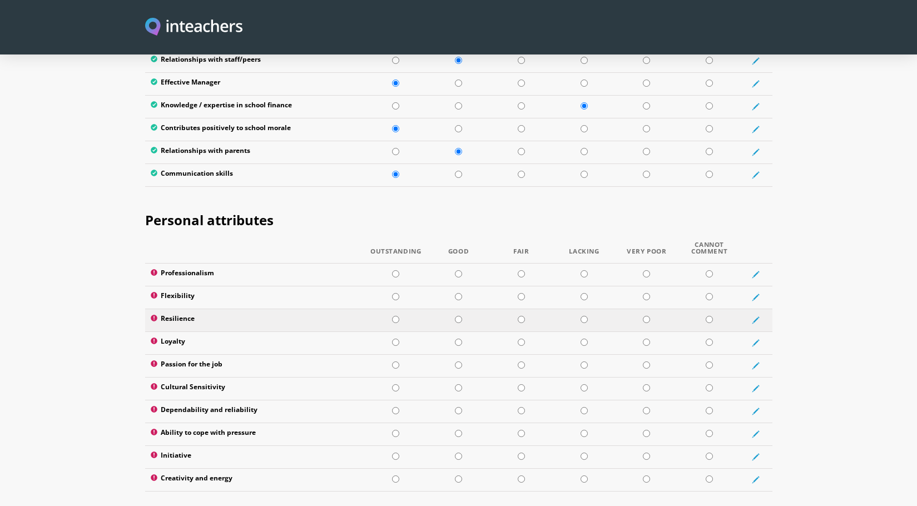
scroll to position [1702, 0]
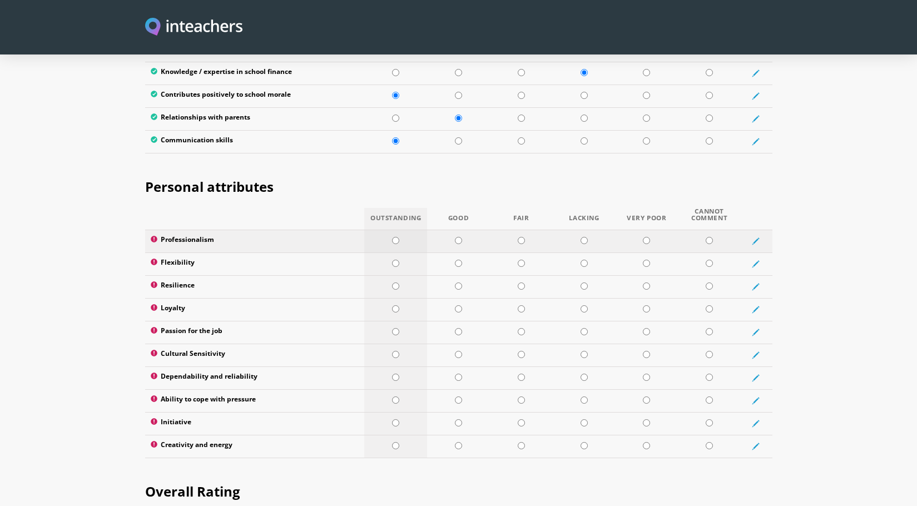
click at [396, 237] on input "radio" at bounding box center [395, 240] width 7 height 7
radio input "true"
click at [461, 260] on input "radio" at bounding box center [458, 263] width 7 height 7
radio input "true"
click at [452, 275] on td at bounding box center [458, 286] width 63 height 23
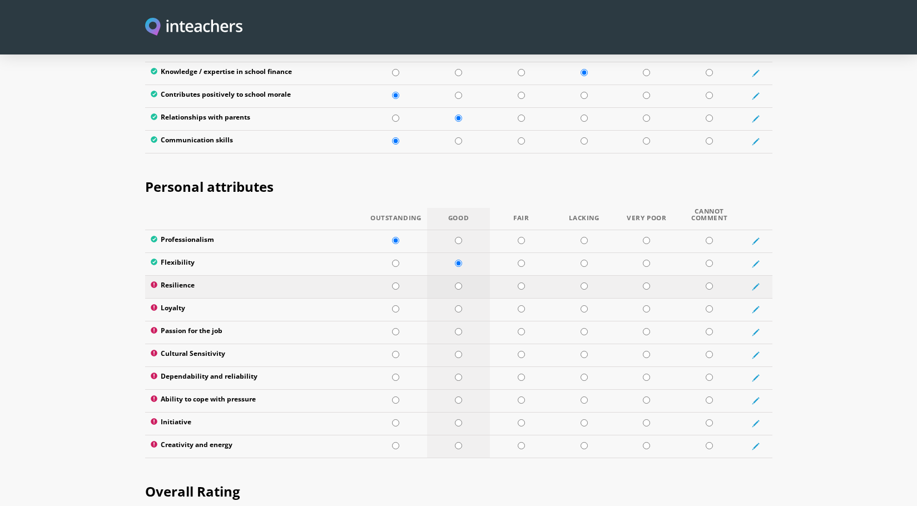
radio input "true"
click at [458, 305] on input "radio" at bounding box center [458, 308] width 7 height 7
radio input "true"
drag, startPoint x: 394, startPoint y: 299, endPoint x: 402, endPoint y: 308, distance: 11.8
click at [394, 328] on input "radio" at bounding box center [395, 331] width 7 height 7
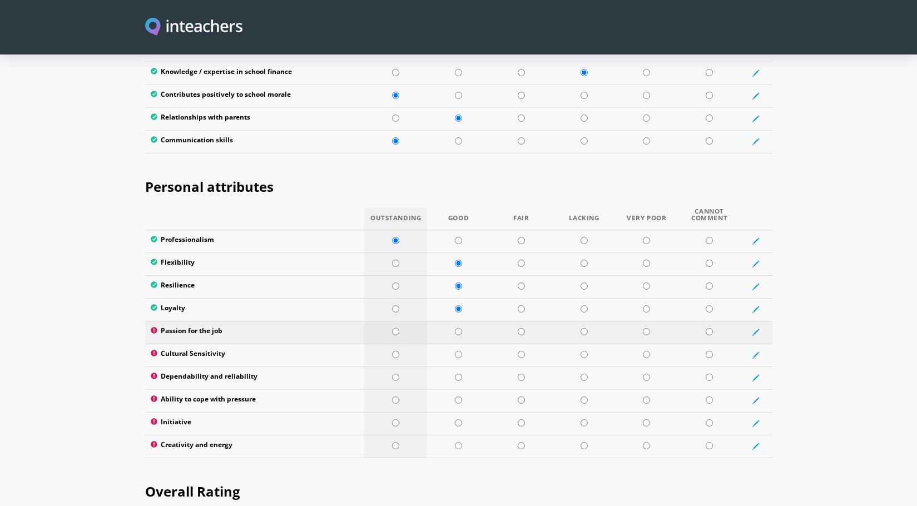
radio input "true"
click at [579, 344] on td at bounding box center [584, 355] width 63 height 23
radio input "true"
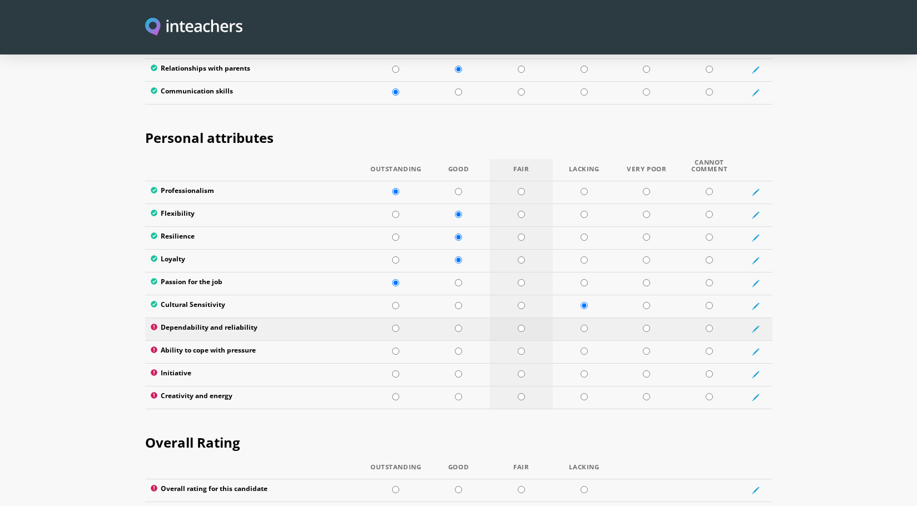
scroll to position [1757, 0]
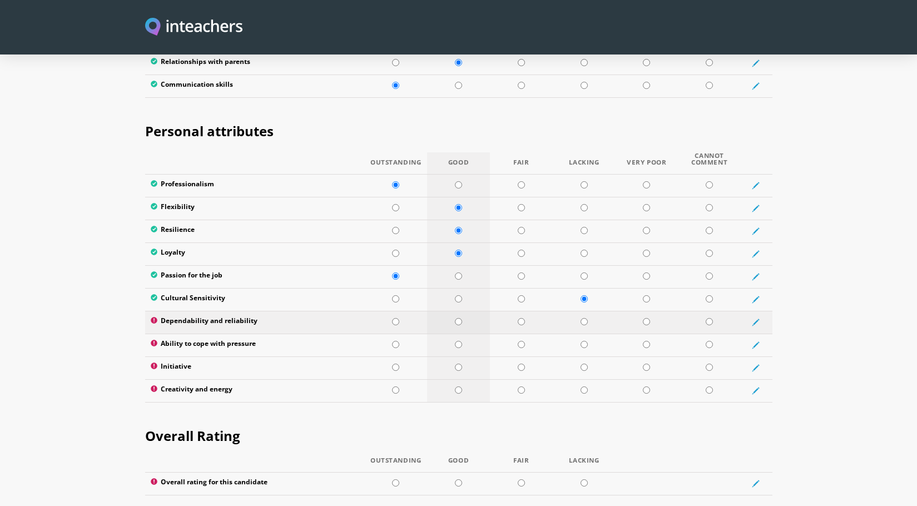
click at [459, 318] on input "radio" at bounding box center [458, 321] width 7 height 7
radio input "true"
click at [455, 341] on input "radio" at bounding box center [458, 344] width 7 height 7
radio input "true"
click at [392, 357] on td at bounding box center [395, 368] width 63 height 23
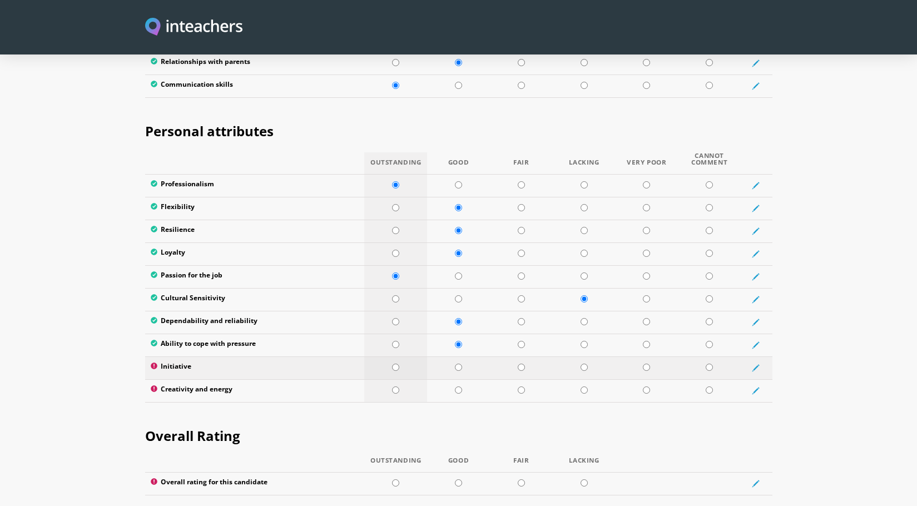
radio input "true"
click at [395, 387] on input "radio" at bounding box center [395, 390] width 7 height 7
radio input "true"
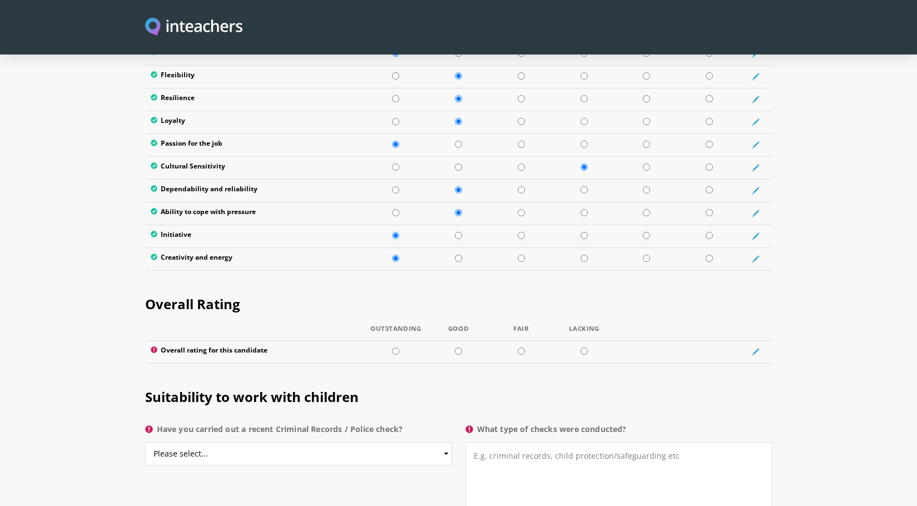
scroll to position [1924, 0]
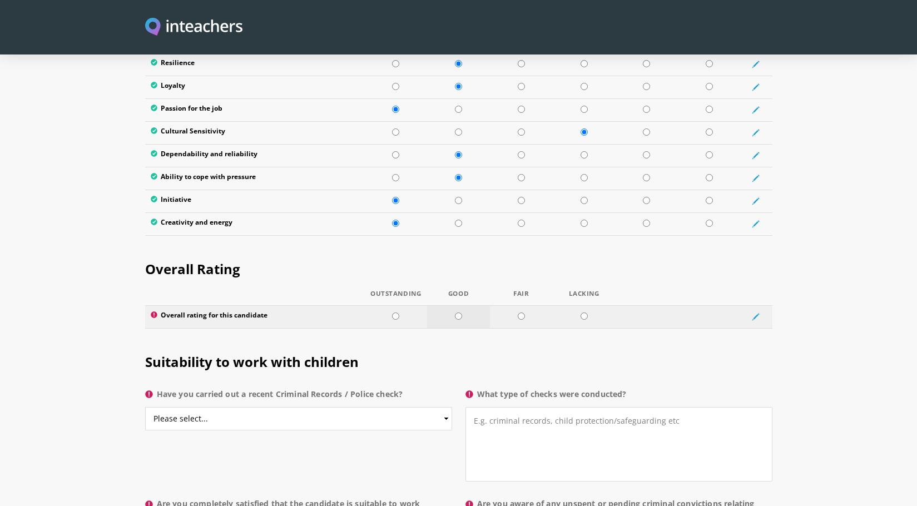
click at [458, 313] on input "radio" at bounding box center [458, 316] width 7 height 7
radio input "true"
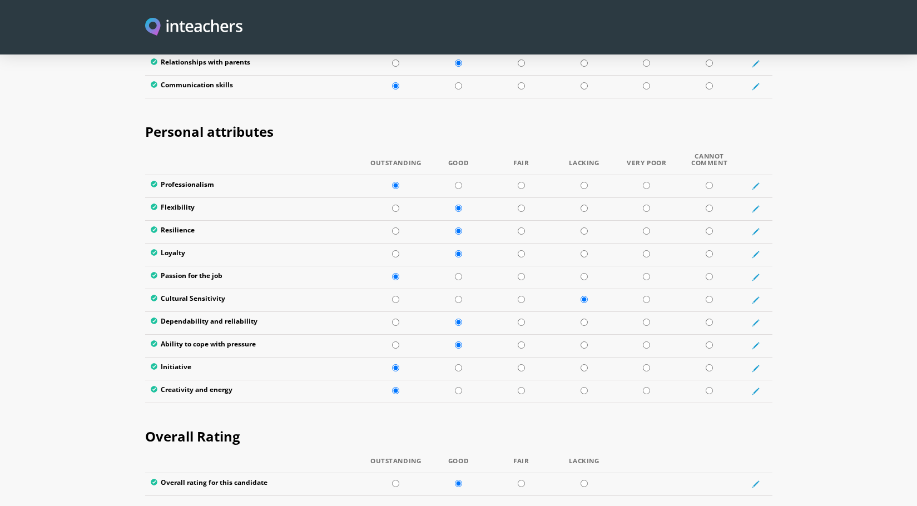
scroll to position [1757, 0]
click at [399, 480] on input "radio" at bounding box center [395, 483] width 7 height 7
radio input "true"
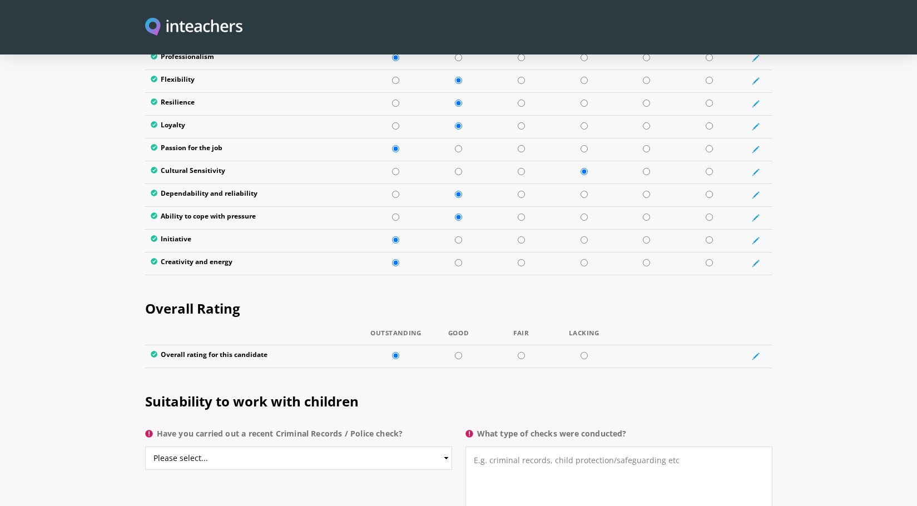
scroll to position [1980, 0]
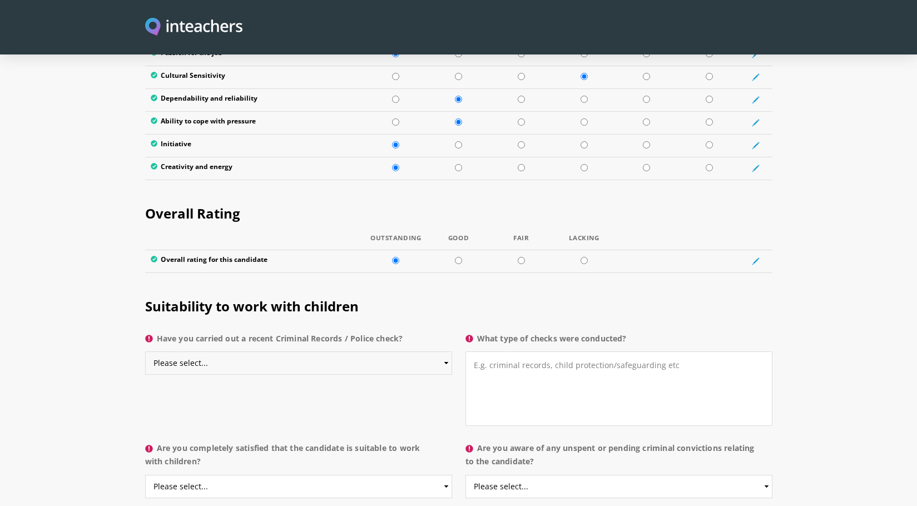
click at [231, 352] on select "Please select... Yes No Do not know" at bounding box center [298, 363] width 307 height 23
select select "Yes"
click at [145, 352] on select "Please select... Yes No Do not know" at bounding box center [298, 363] width 307 height 23
drag, startPoint x: 627, startPoint y: 302, endPoint x: 478, endPoint y: 303, distance: 149.6
click at [478, 332] on label "What type of checks were conducted?" at bounding box center [619, 342] width 307 height 20
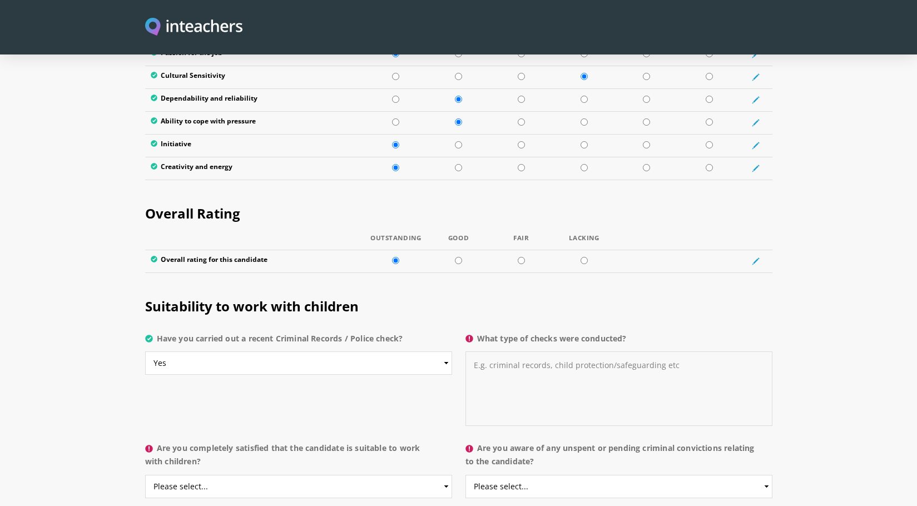
drag, startPoint x: 684, startPoint y: 334, endPoint x: 466, endPoint y: 338, distance: 218.7
click at [468, 352] on textarea "What type of checks were conducted?" at bounding box center [619, 389] width 307 height 75
type textarea "N"
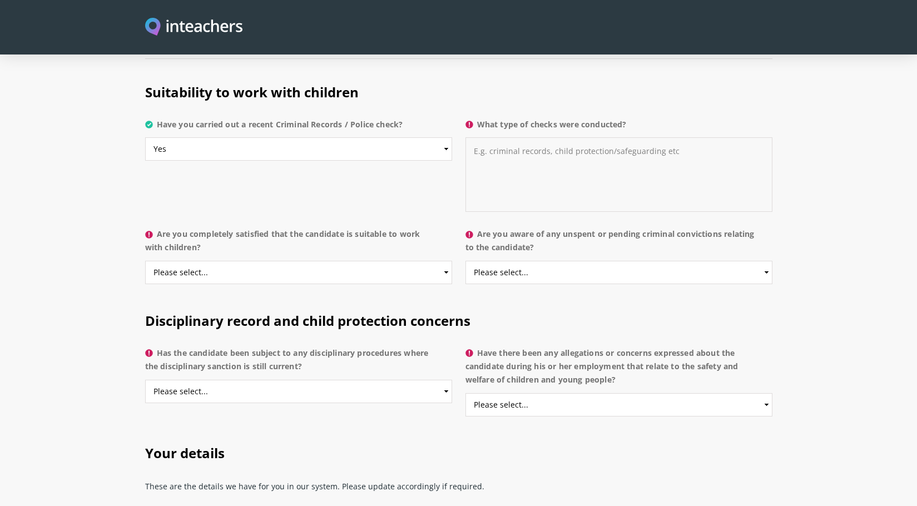
scroll to position [2202, 0]
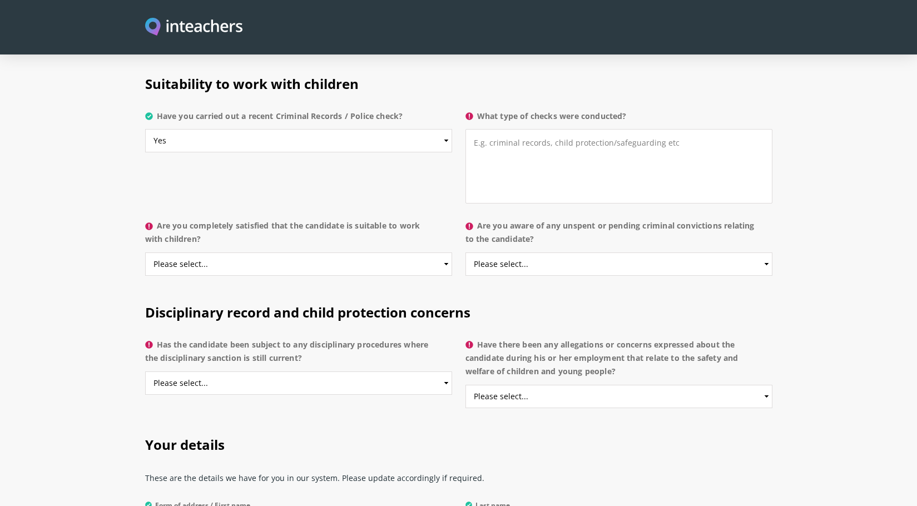
drag, startPoint x: 162, startPoint y: 191, endPoint x: 422, endPoint y: 206, distance: 259.7
click at [422, 219] on label "Are you completely satisfied that the candidate is suitable to work with childr…" at bounding box center [298, 235] width 307 height 33
click at [393, 253] on select "Please select... Yes No Do not know" at bounding box center [298, 264] width 307 height 23
select select "Yes"
click at [145, 253] on select "Please select... Yes No Do not know" at bounding box center [298, 264] width 307 height 23
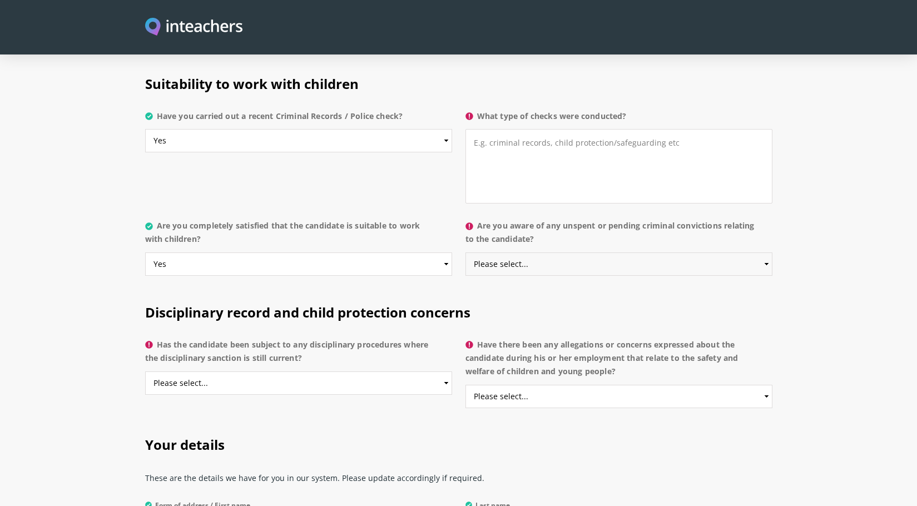
click at [512, 253] on select "Please select... Yes No Do not know" at bounding box center [619, 264] width 307 height 23
select select "No"
click at [466, 253] on select "Please select... Yes No Do not know" at bounding box center [619, 264] width 307 height 23
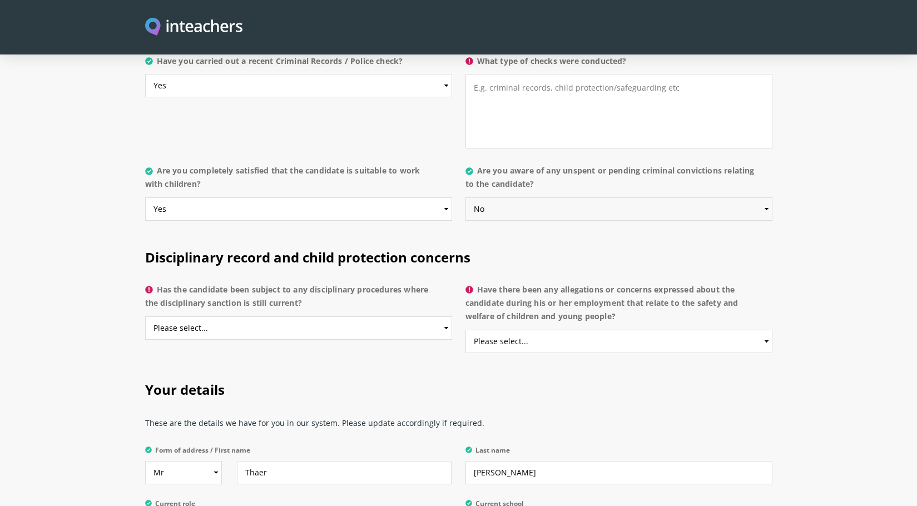
scroll to position [2258, 0]
click at [281, 316] on select "Please select... Yes No Do not know" at bounding box center [298, 327] width 307 height 23
select select "No"
click at [145, 316] on select "Please select... Yes No Do not know" at bounding box center [298, 327] width 307 height 23
drag, startPoint x: 481, startPoint y: 257, endPoint x: 637, endPoint y: 290, distance: 160.3
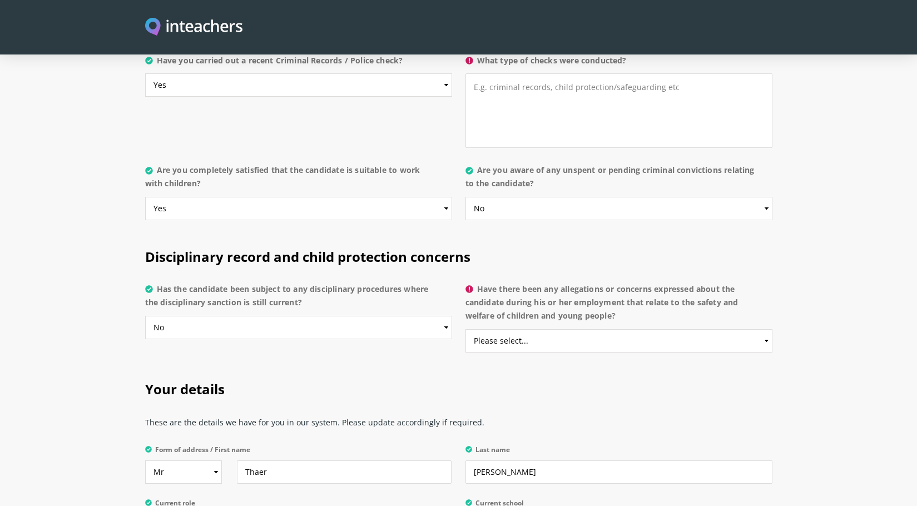
click at [637, 290] on label "Have there been any allegations or concerns expressed about the candidate durin…" at bounding box center [619, 306] width 307 height 47
click at [492, 329] on select "Please select... Yes No Do not know" at bounding box center [619, 340] width 307 height 23
select select "No"
click at [466, 329] on select "Please select... Yes No Do not know" at bounding box center [619, 340] width 307 height 23
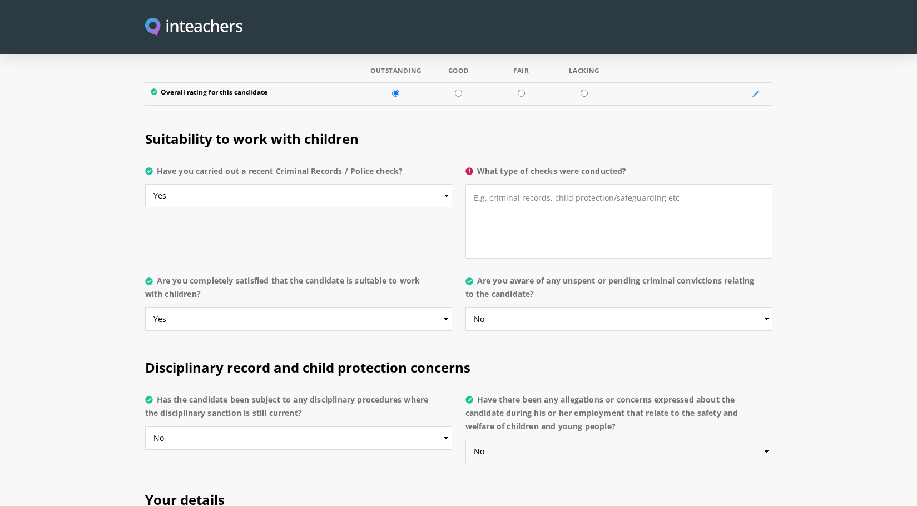
scroll to position [2147, 0]
click at [518, 185] on textarea "What type of checks were conducted?" at bounding box center [619, 222] width 307 height 75
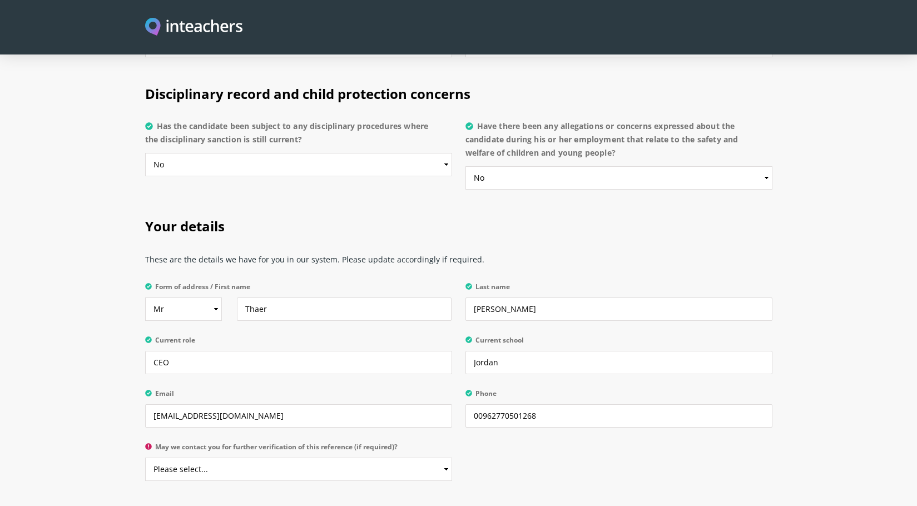
scroll to position [2425, 0]
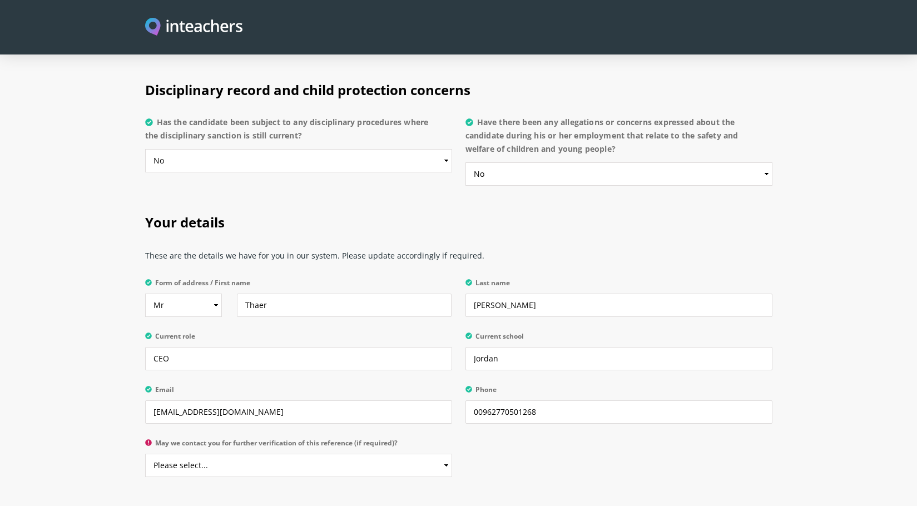
type textarea "NA"
click at [260, 294] on input "Thaer" at bounding box center [344, 305] width 215 height 23
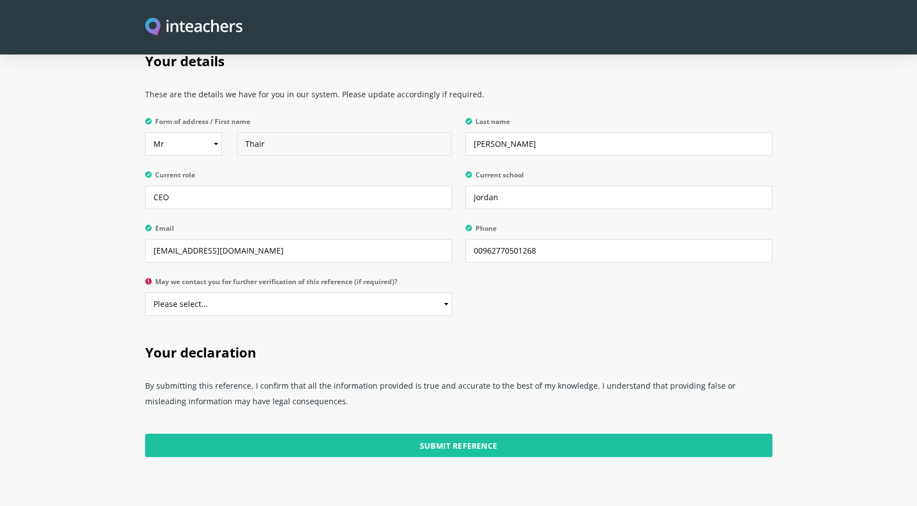
scroll to position [2592, 0]
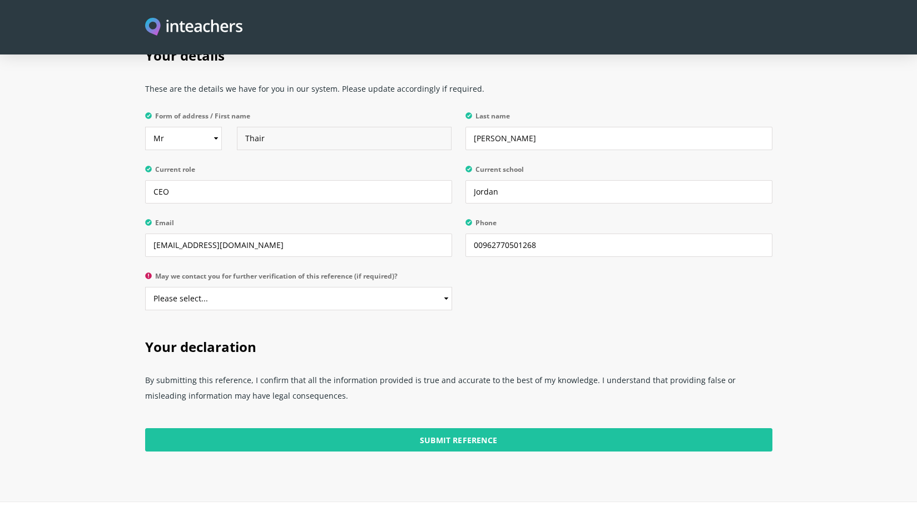
type input "Thair"
click at [242, 287] on select "Please select... Yes No" at bounding box center [298, 298] width 307 height 23
select select "Yes"
click at [145, 287] on select "Please select... Yes No" at bounding box center [298, 298] width 307 height 23
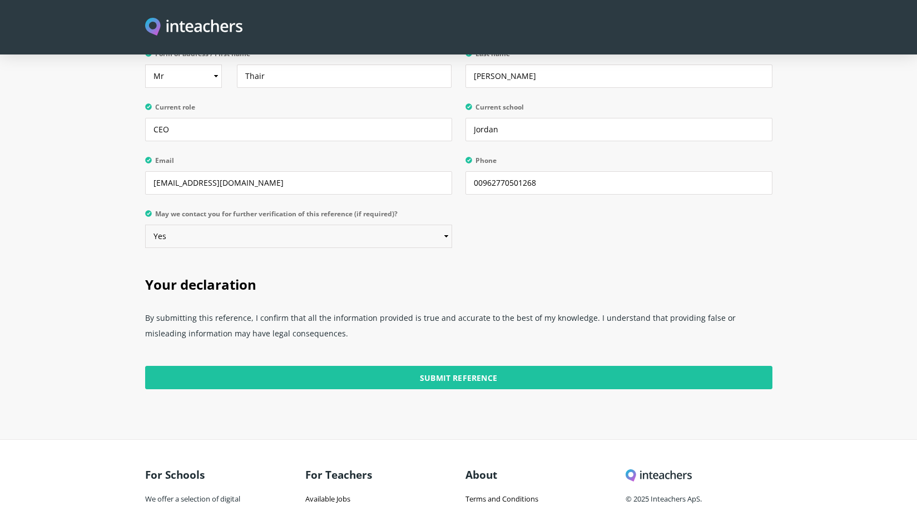
scroll to position [2703, 0]
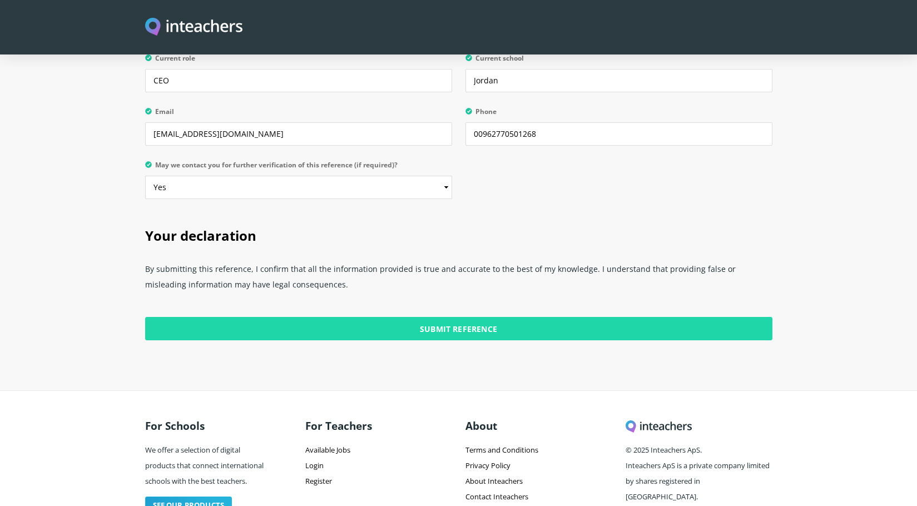
click at [426, 317] on input "Submit Reference" at bounding box center [458, 328] width 627 height 23
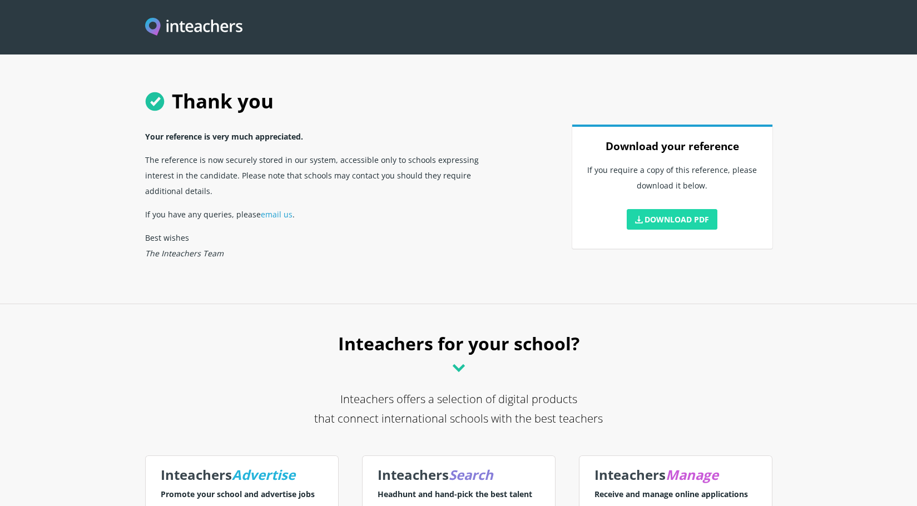
click at [690, 221] on link "Download PDF" at bounding box center [672, 219] width 91 height 21
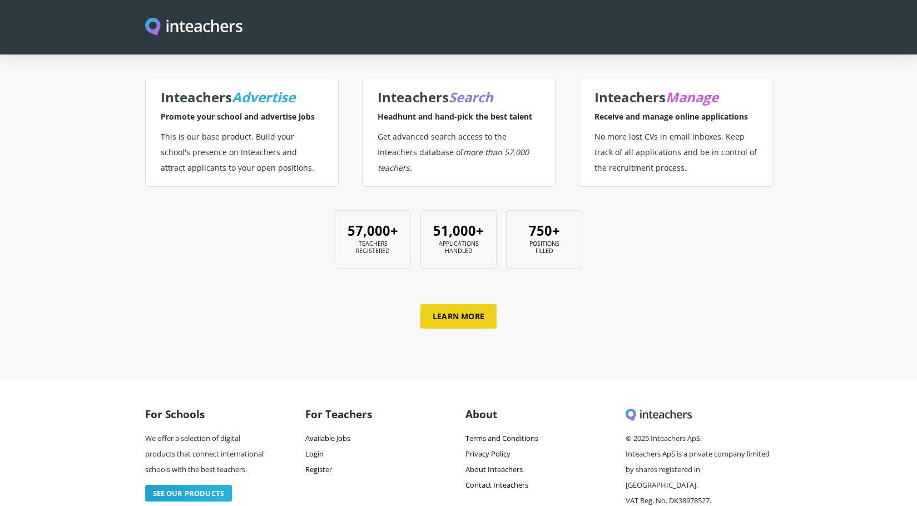
scroll to position [400, 0]
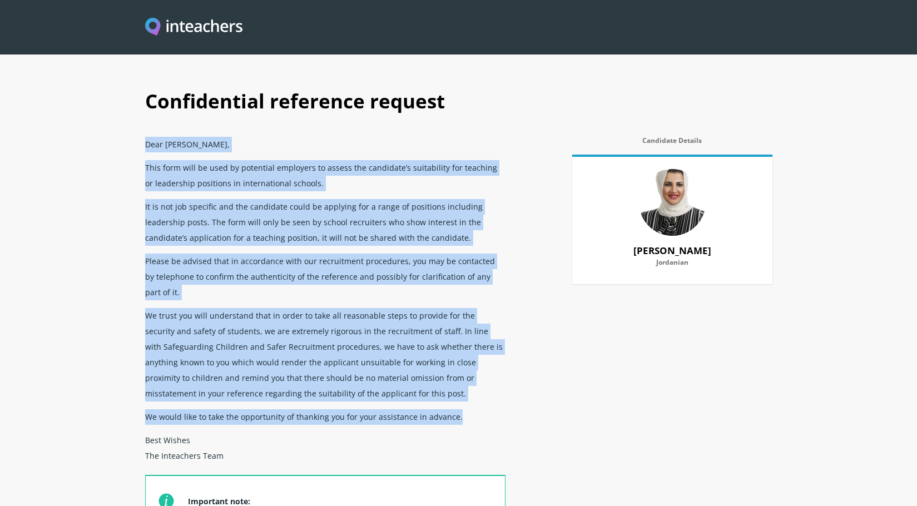
drag, startPoint x: 146, startPoint y: 142, endPoint x: 484, endPoint y: 406, distance: 428.9
click at [484, 406] on div "Dear [PERSON_NAME], This form will be used by potential employers to assess the…" at bounding box center [325, 378] width 360 height 493
drag, startPoint x: 426, startPoint y: 394, endPoint x: 443, endPoint y: 268, distance: 127.5
click at [443, 268] on p "Please be advised that in accordance with our recruitment procedures, you may b…" at bounding box center [325, 276] width 360 height 55
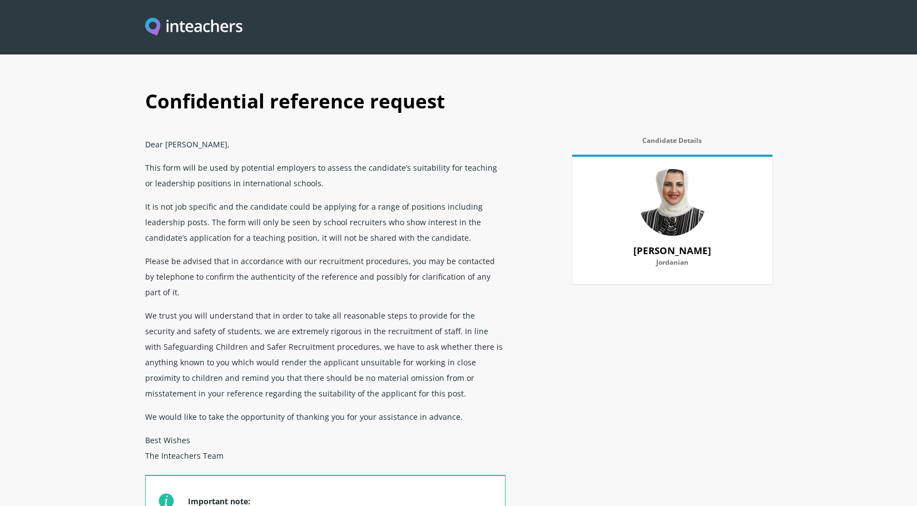
click at [149, 145] on p "Dear [PERSON_NAME]," at bounding box center [325, 143] width 360 height 23
click at [147, 144] on p "Dear [PERSON_NAME]," at bounding box center [325, 143] width 360 height 23
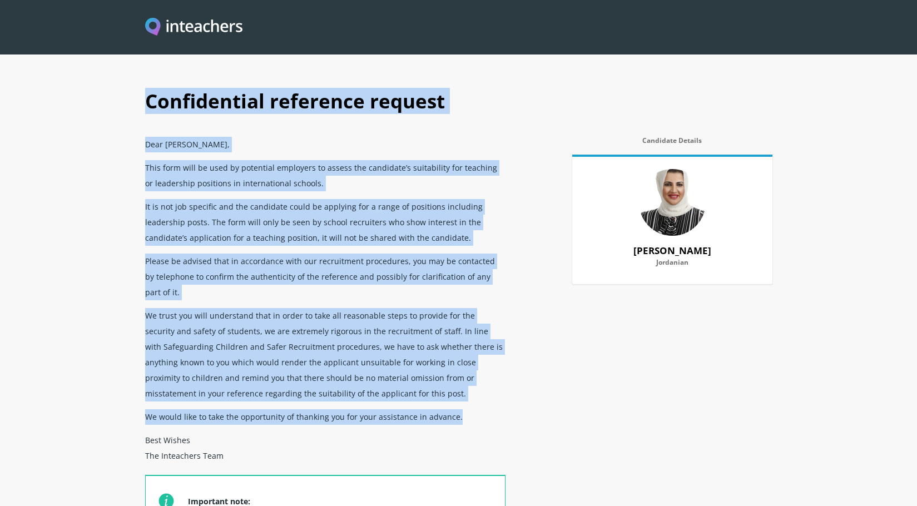
drag, startPoint x: 143, startPoint y: 98, endPoint x: 453, endPoint y: 399, distance: 432.3
click at [453, 399] on div "Confidential reference request Dear [PERSON_NAME], This form will be used by po…" at bounding box center [459, 352] width 641 height 548
copy div "Loremipsumdo sitametco adipisc Elit Se Doeiu Te-Incididu, Utla etdo magn al eni…"
click at [73, 241] on section "Confidential reference request Dear [PERSON_NAME], This form will be used by po…" at bounding box center [458, 313] width 917 height 626
